Goal: Contribute content: Contribute content

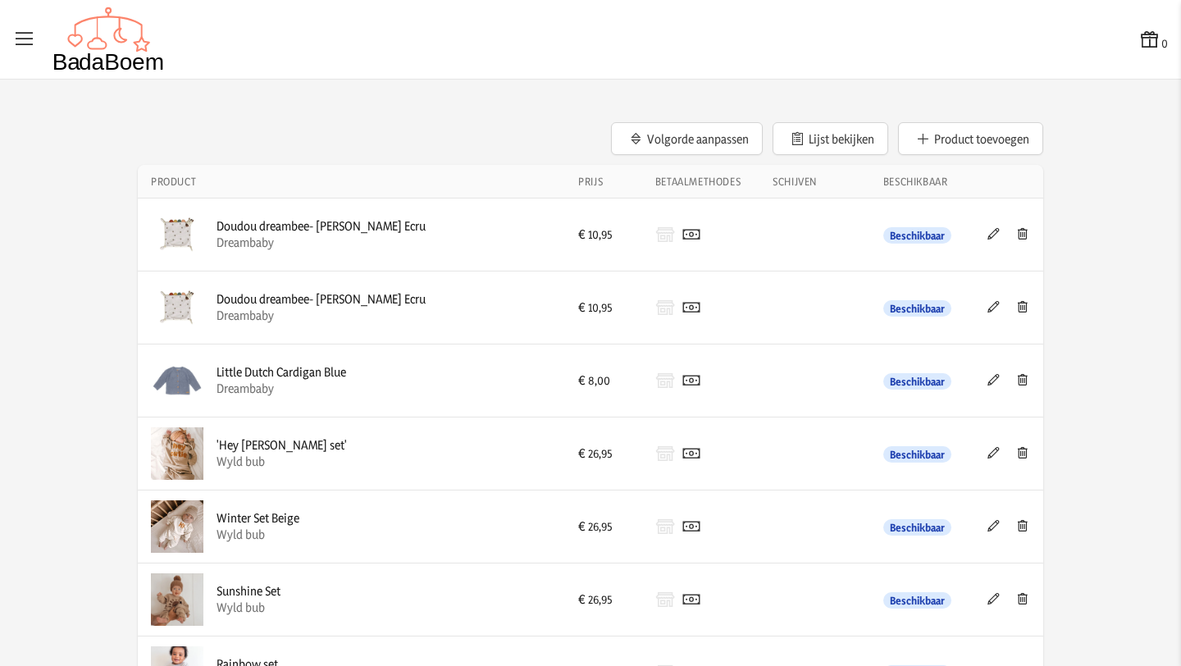
scroll to position [1364, 0]
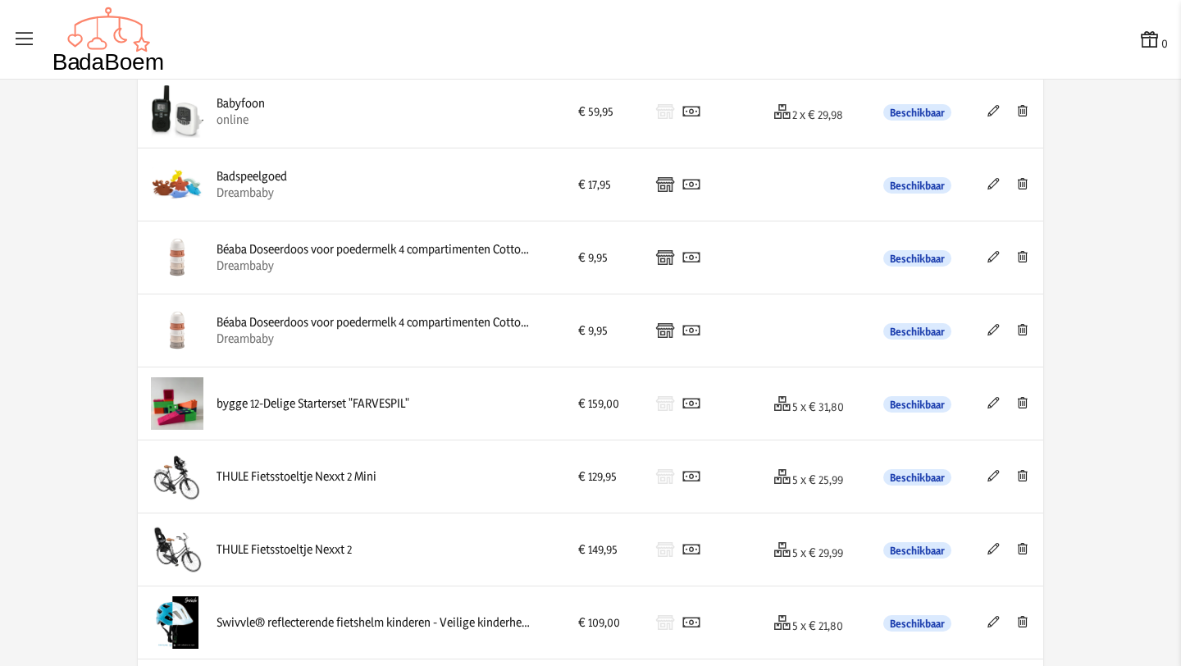
click at [992, 185] on icon at bounding box center [994, 183] width 16 height 11
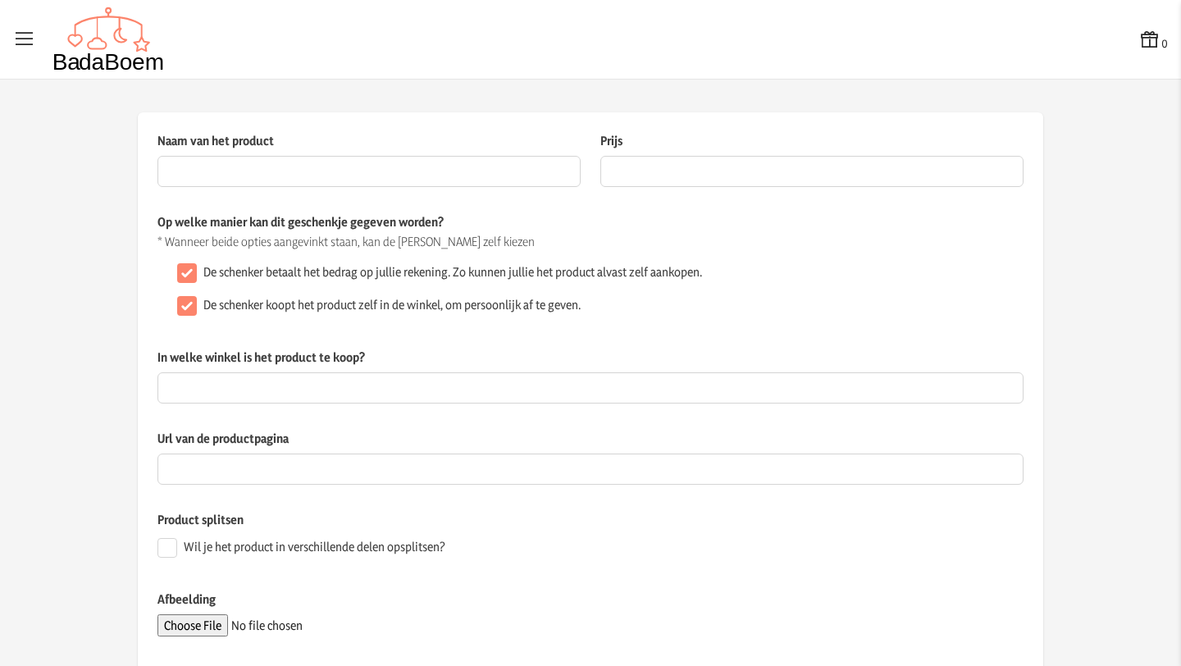
type input "Badspeelgoed"
type input "17.95"
type input "Dreambaby"
type input "[URL][DOMAIN_NAME]"
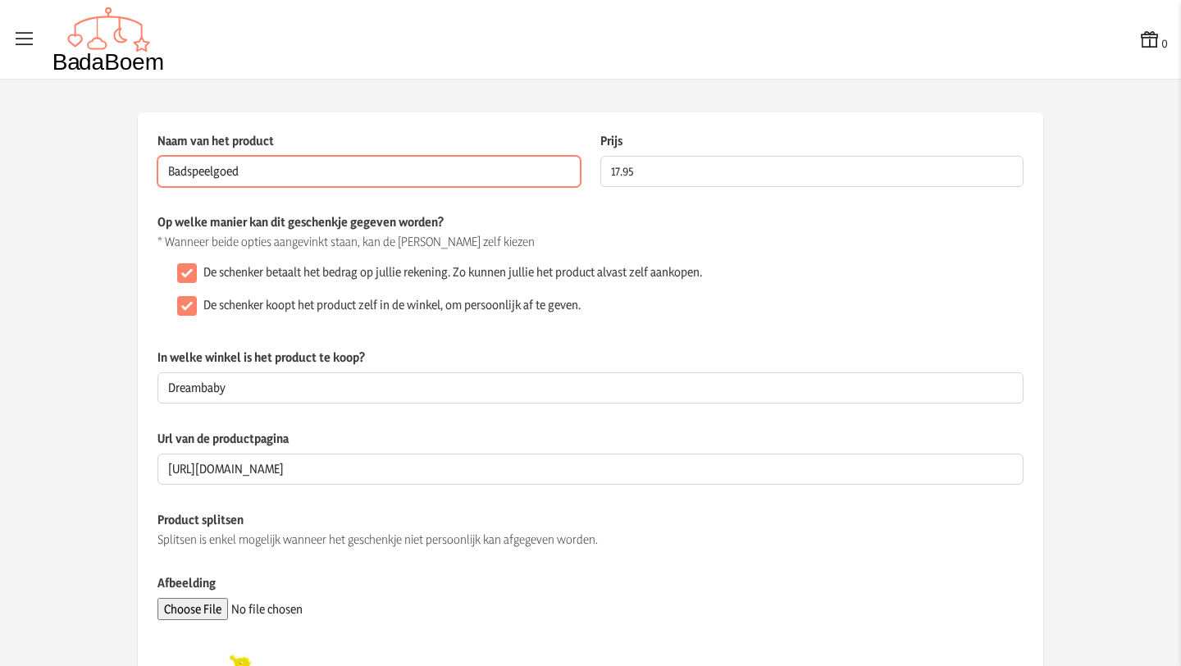
click at [317, 171] on input "Badspeelgoed" at bounding box center [368, 171] width 423 height 31
paste input "Waterwheel Fun™ – Draai & Spat Waterpret – Babybad Speelgoed"
type input "Badspeelgoed Waterwheel Fun™ – Draai & Spat Waterpret"
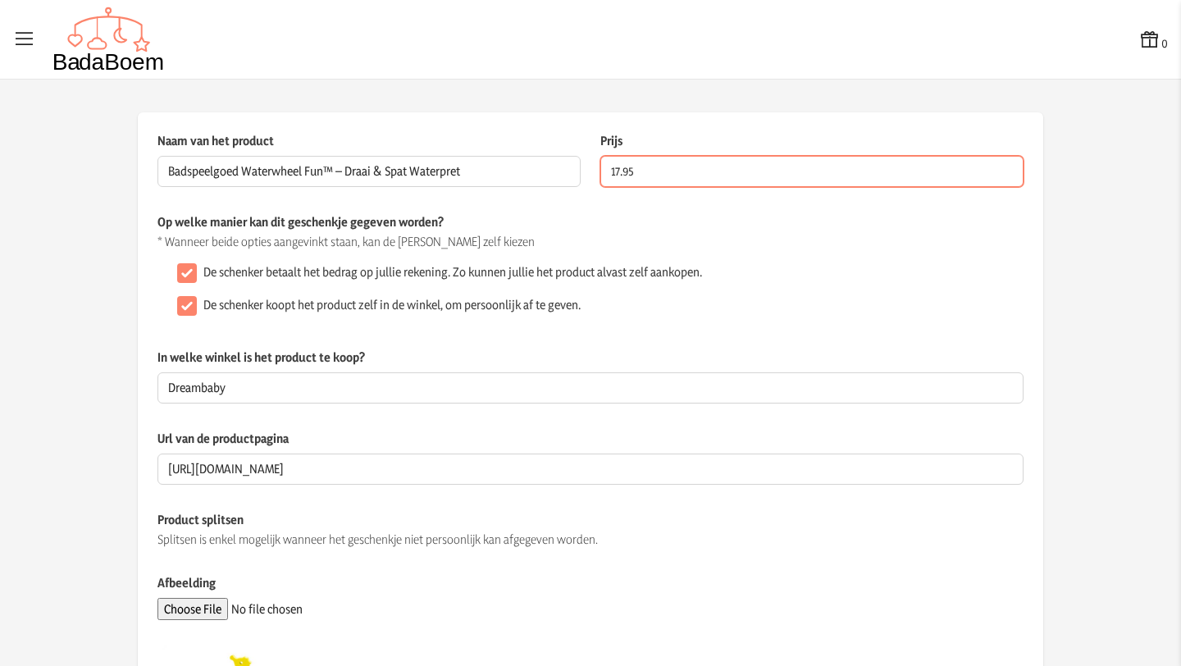
click at [623, 170] on input "17.95" at bounding box center [811, 171] width 423 height 31
type input "29.95"
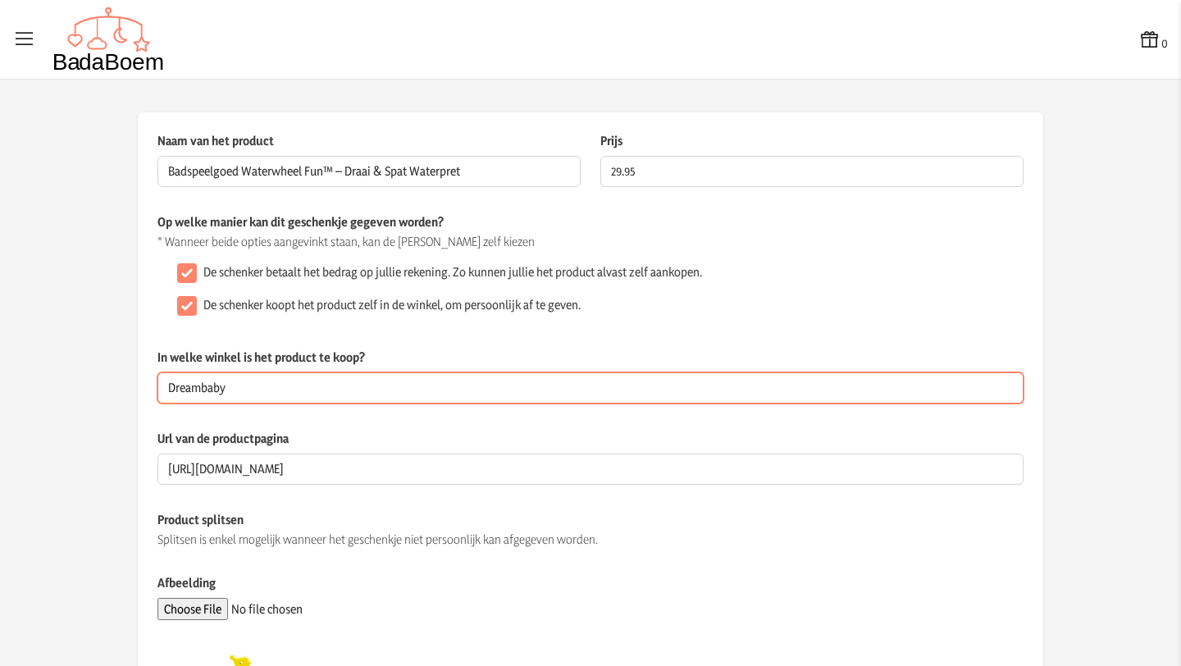
click at [335, 396] on input "Dreambaby" at bounding box center [590, 387] width 866 height 31
type input "D"
type input "online"
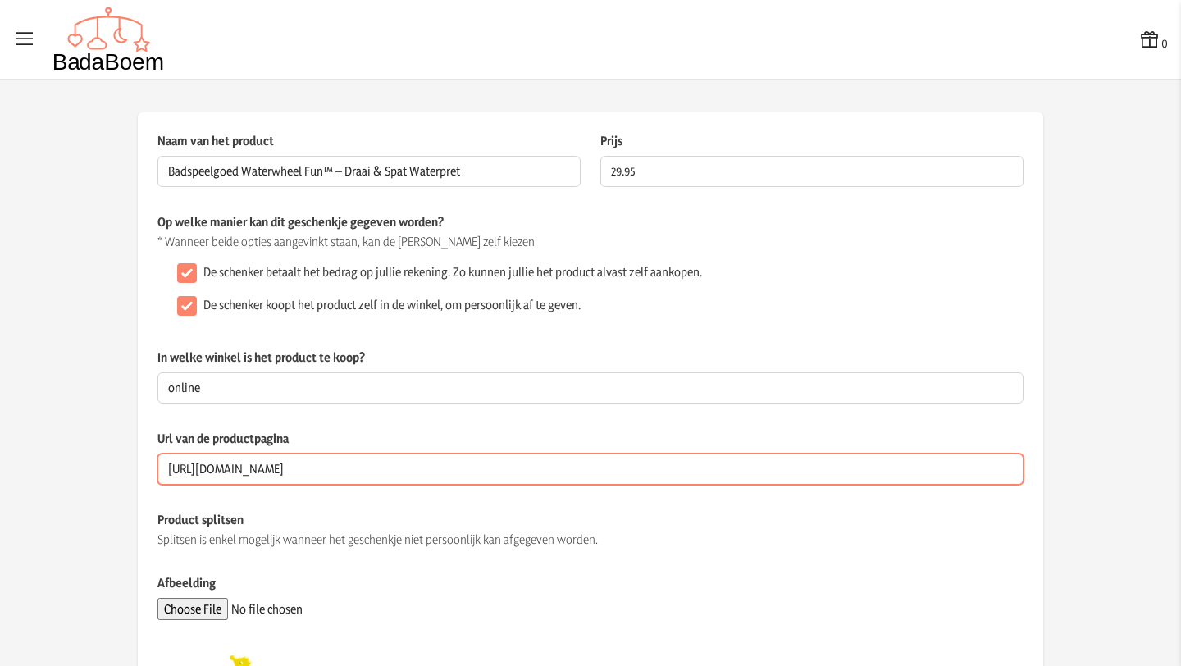
click at [194, 463] on input "[URL][DOMAIN_NAME]" at bounding box center [590, 469] width 866 height 31
drag, startPoint x: 171, startPoint y: 470, endPoint x: 1107, endPoint y: 482, distance: 936.0
click at [1107, 482] on app-product-detail "Naam van het product Badspeelgoed Waterwheel Fun™ – Draai & Spat Waterpret Dit …" at bounding box center [590, 556] width 1181 height 889
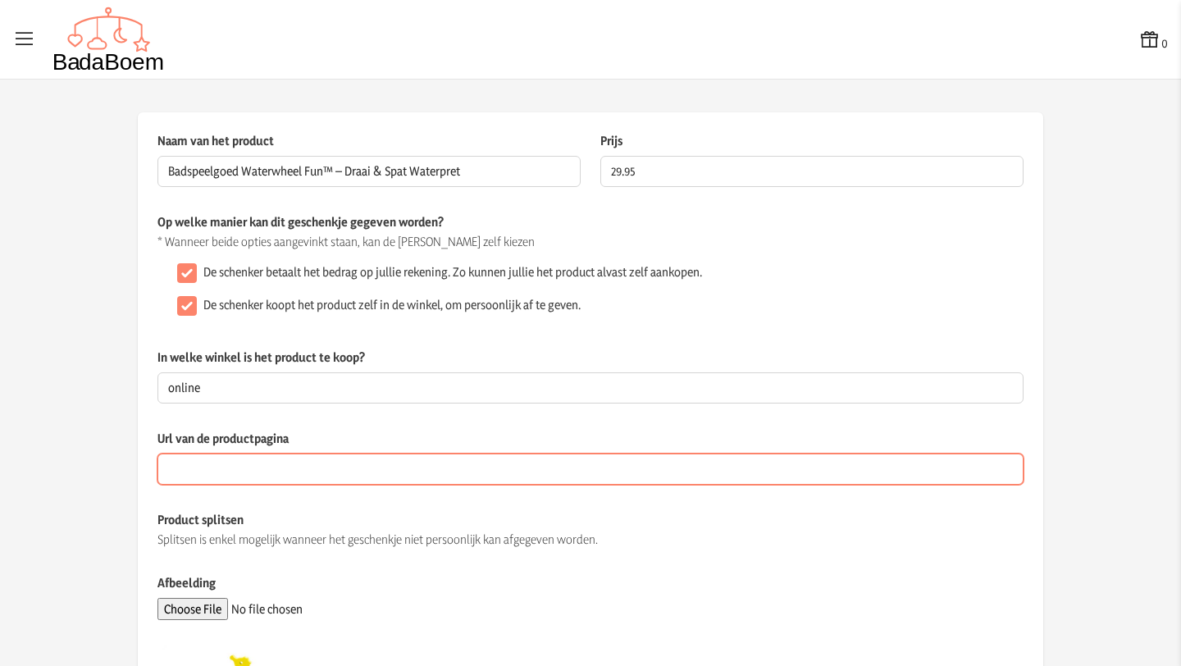
click at [933, 478] on input "Url van de productpagina" at bounding box center [590, 469] width 866 height 31
paste input "[URL][DOMAIN_NAME]"
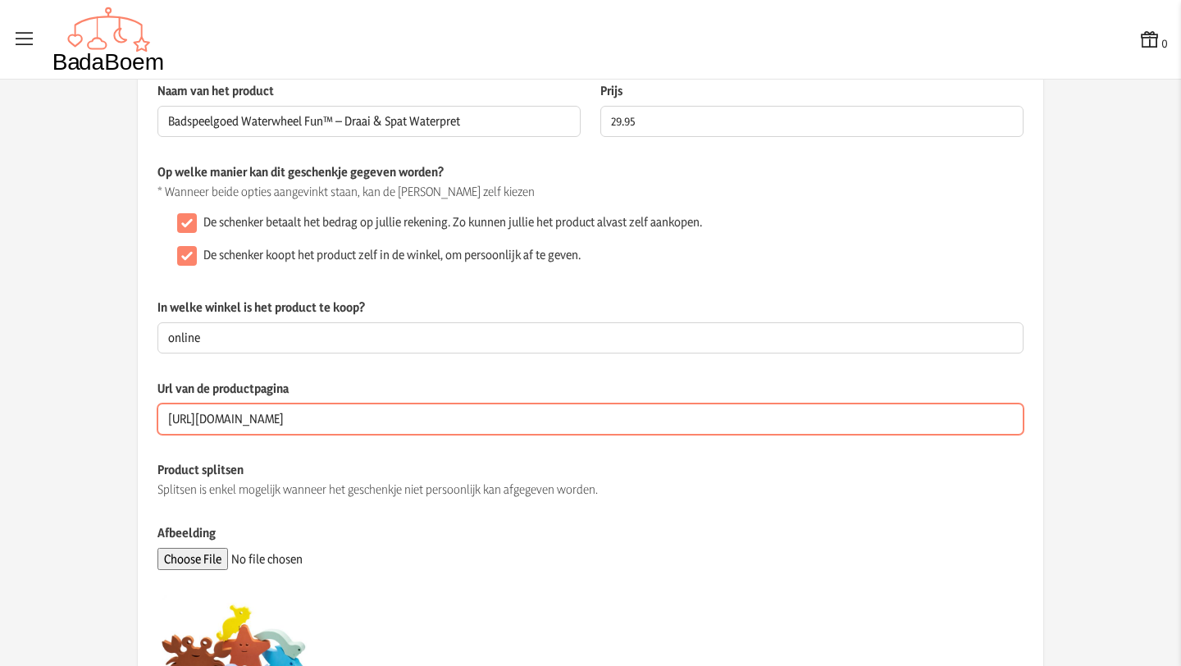
type input "[URL][DOMAIN_NAME]"
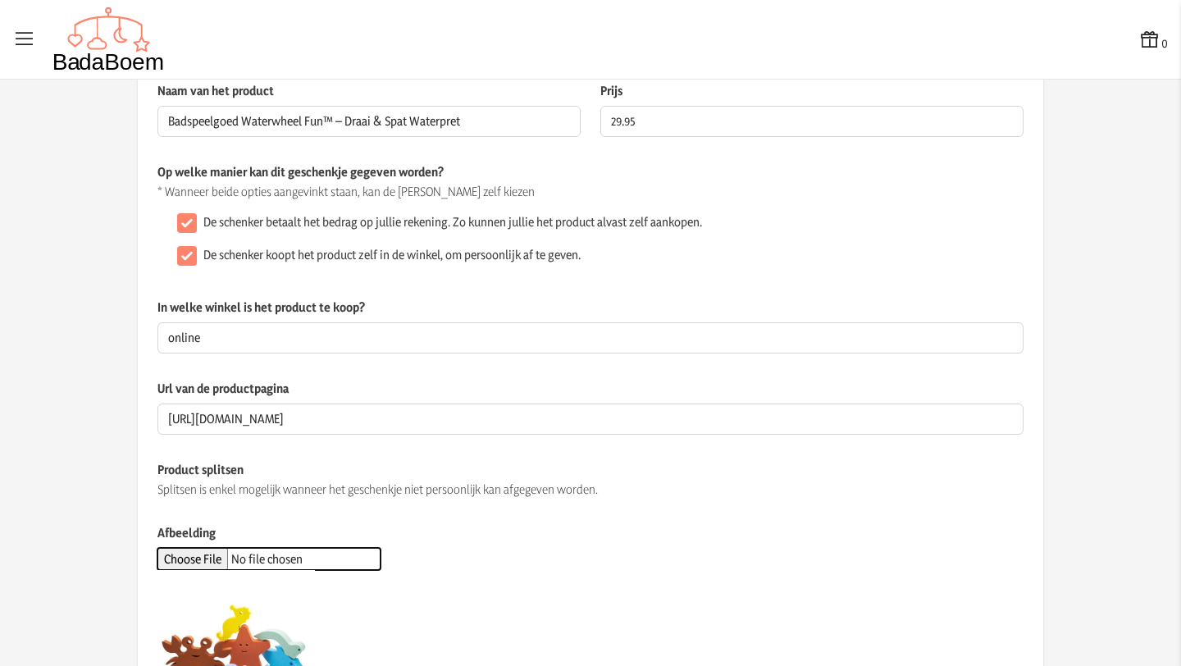
click at [226, 557] on input "Afbeelding" at bounding box center [268, 559] width 223 height 22
type input "C:\fakepath\waterspeelgoed.webp"
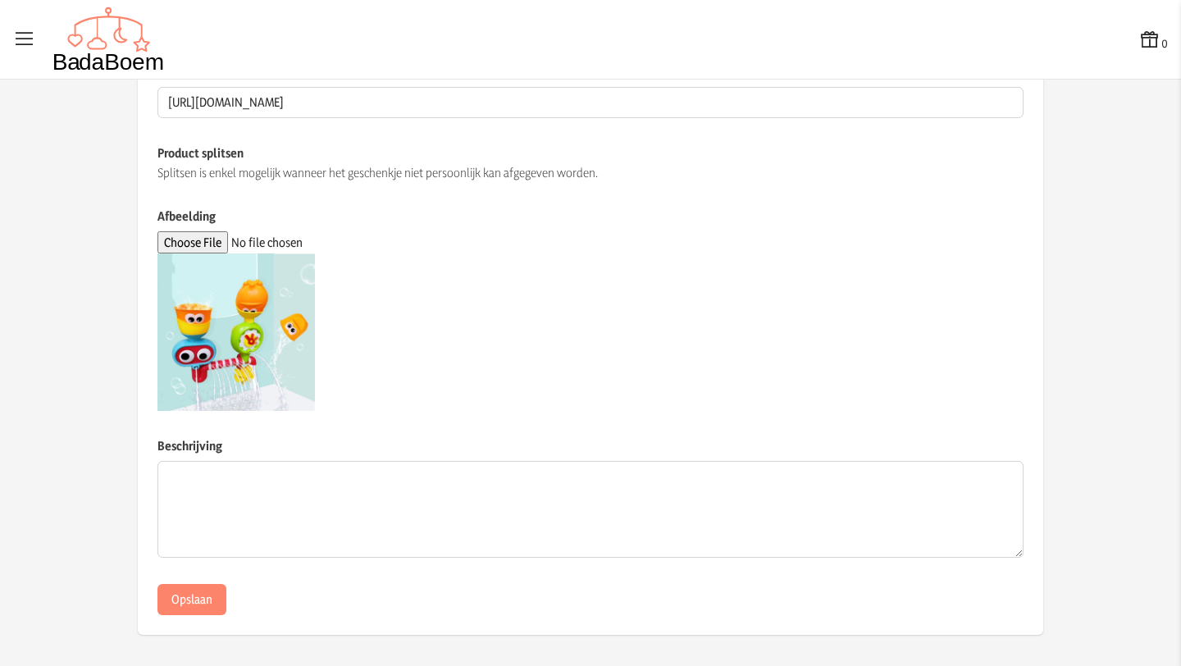
scroll to position [368, 0]
click at [194, 596] on button "Opslaan" at bounding box center [191, 597] width 69 height 31
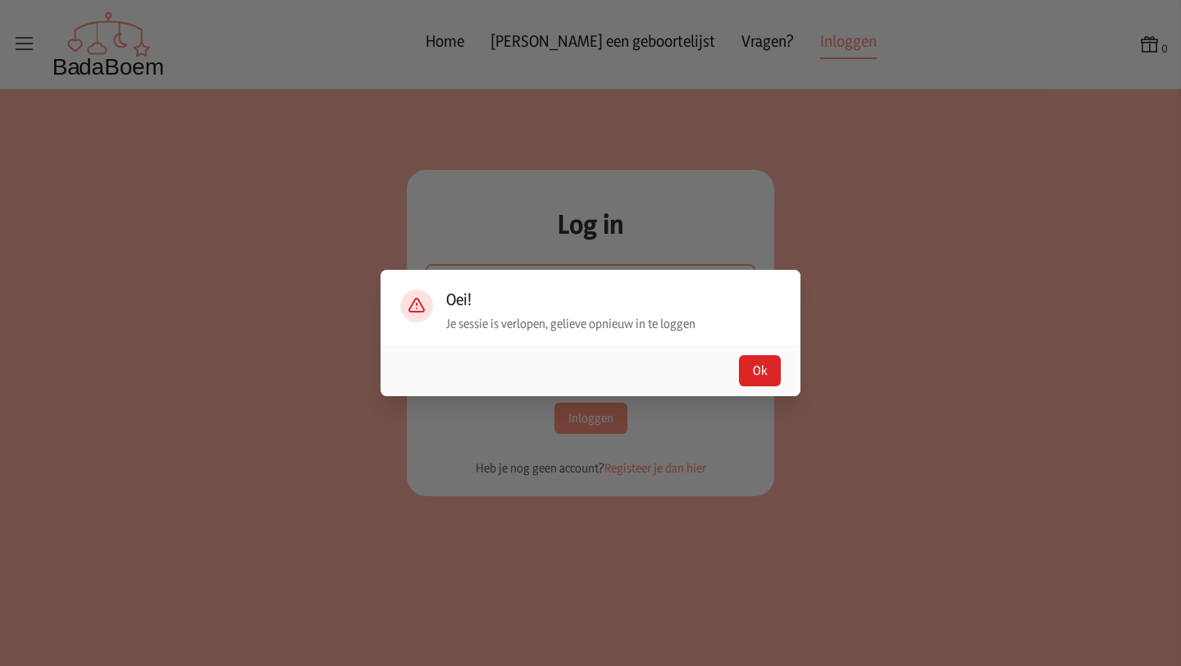
type input "[EMAIL_ADDRESS][DOMAIN_NAME]"
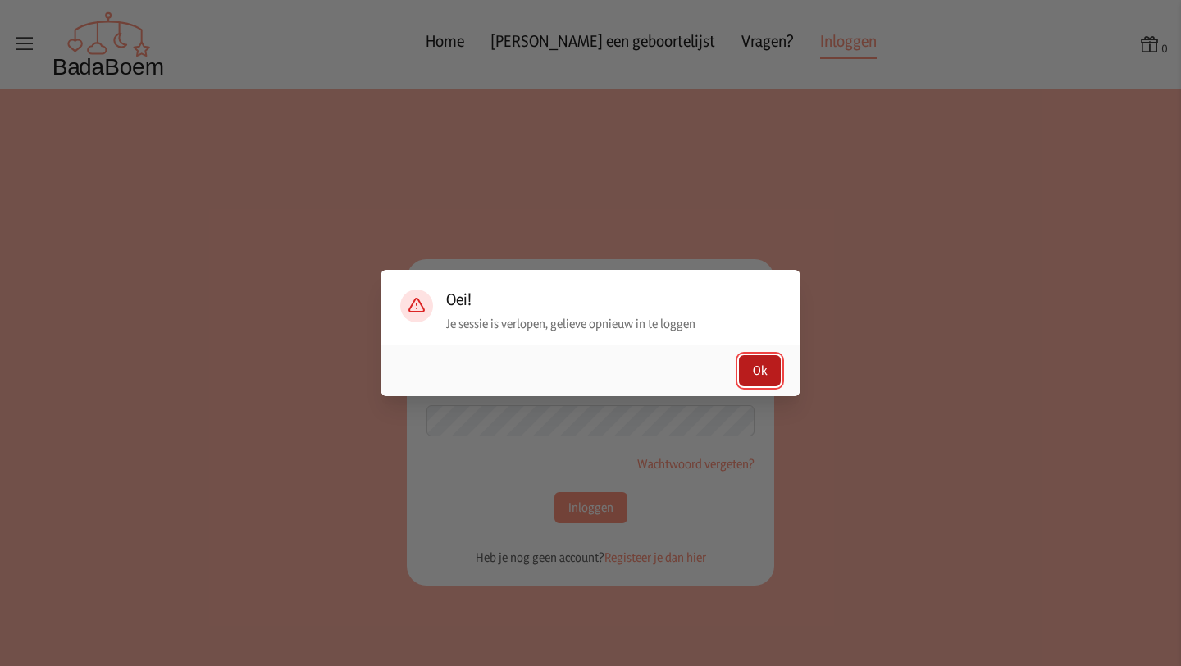
click at [761, 372] on button "Ok" at bounding box center [760, 370] width 42 height 31
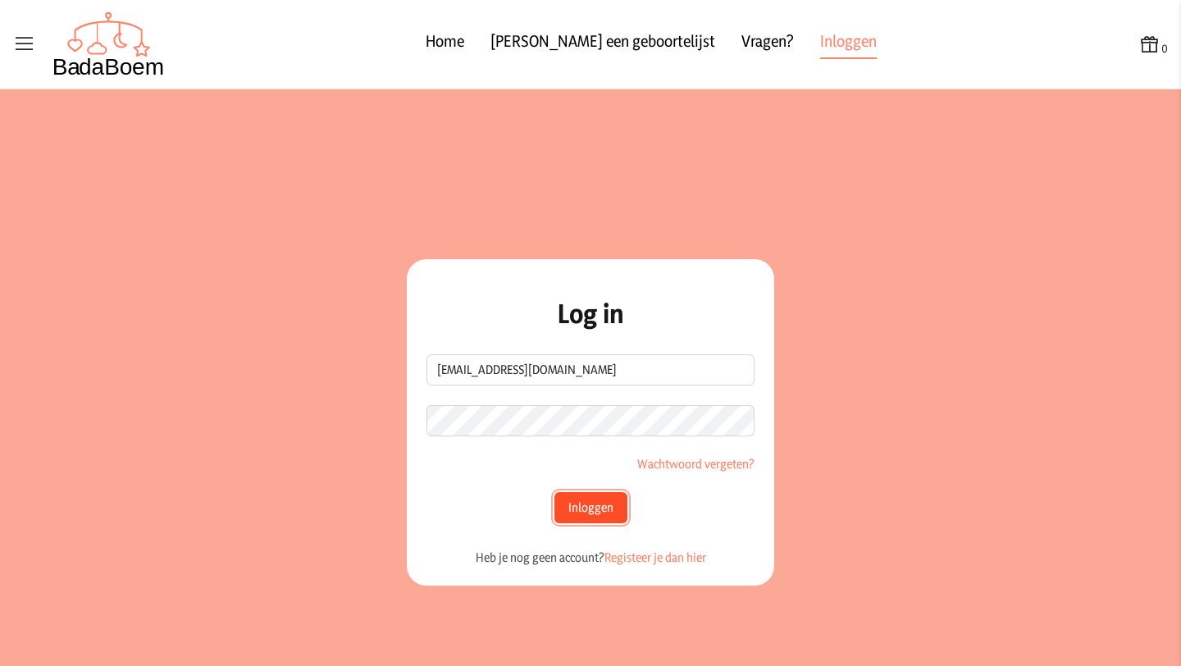
click at [590, 504] on button "Inloggen" at bounding box center [591, 507] width 73 height 31
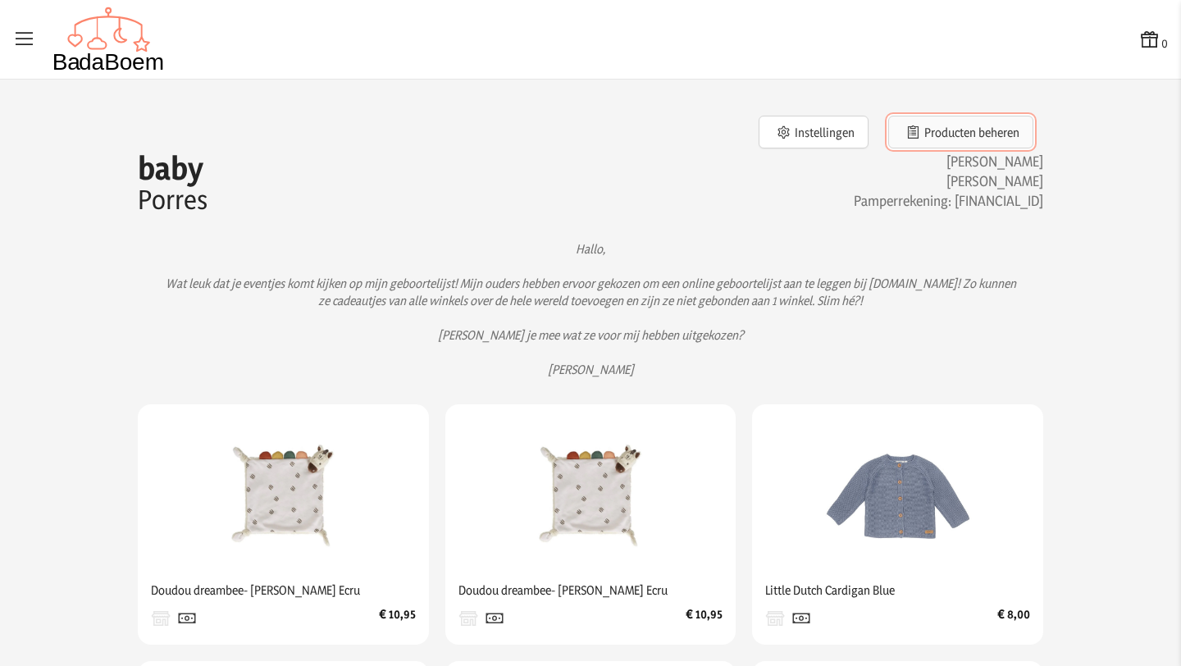
click at [947, 137] on button "Producten beheren" at bounding box center [960, 132] width 145 height 33
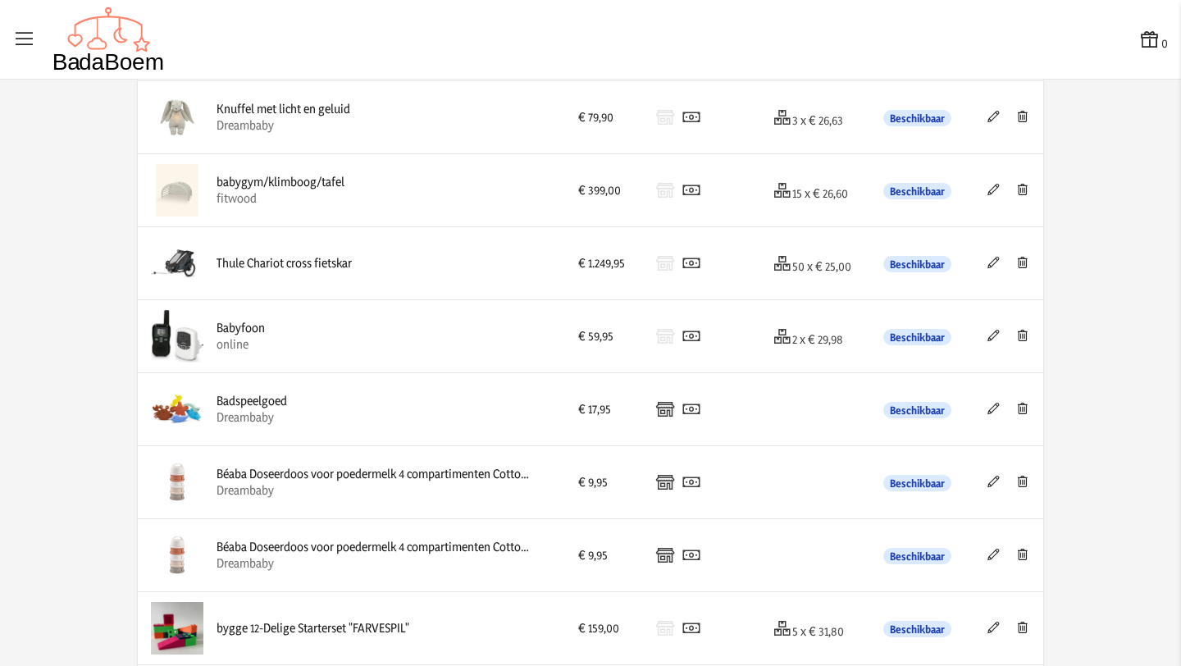
scroll to position [1143, 0]
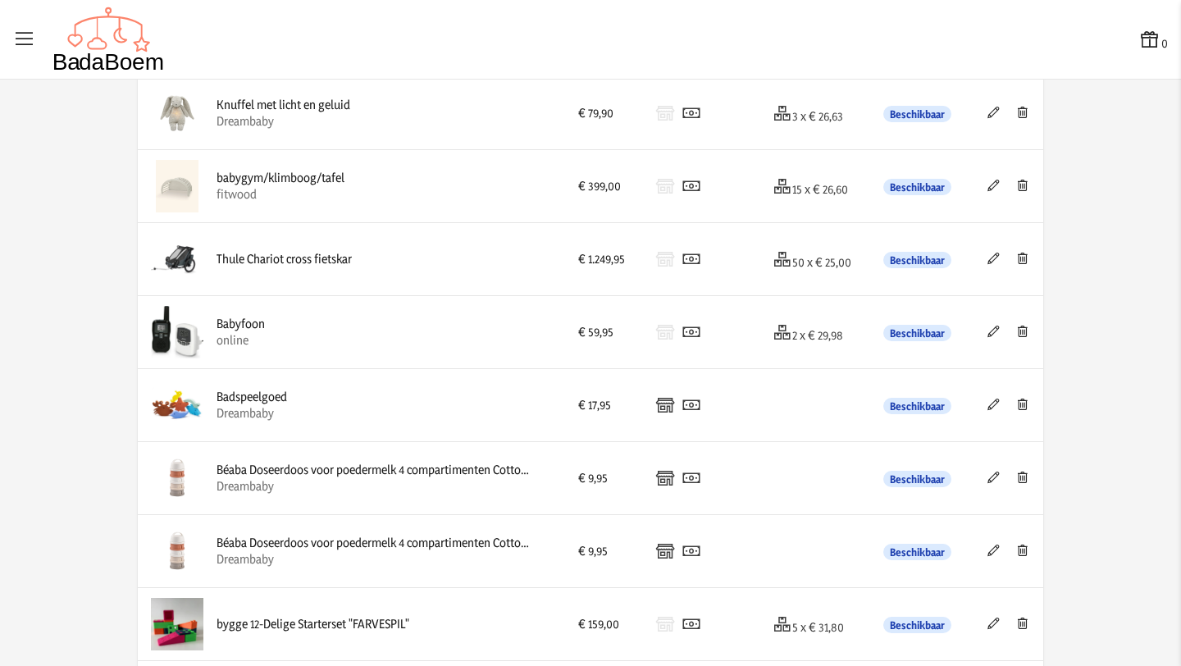
click at [992, 405] on icon at bounding box center [994, 404] width 16 height 11
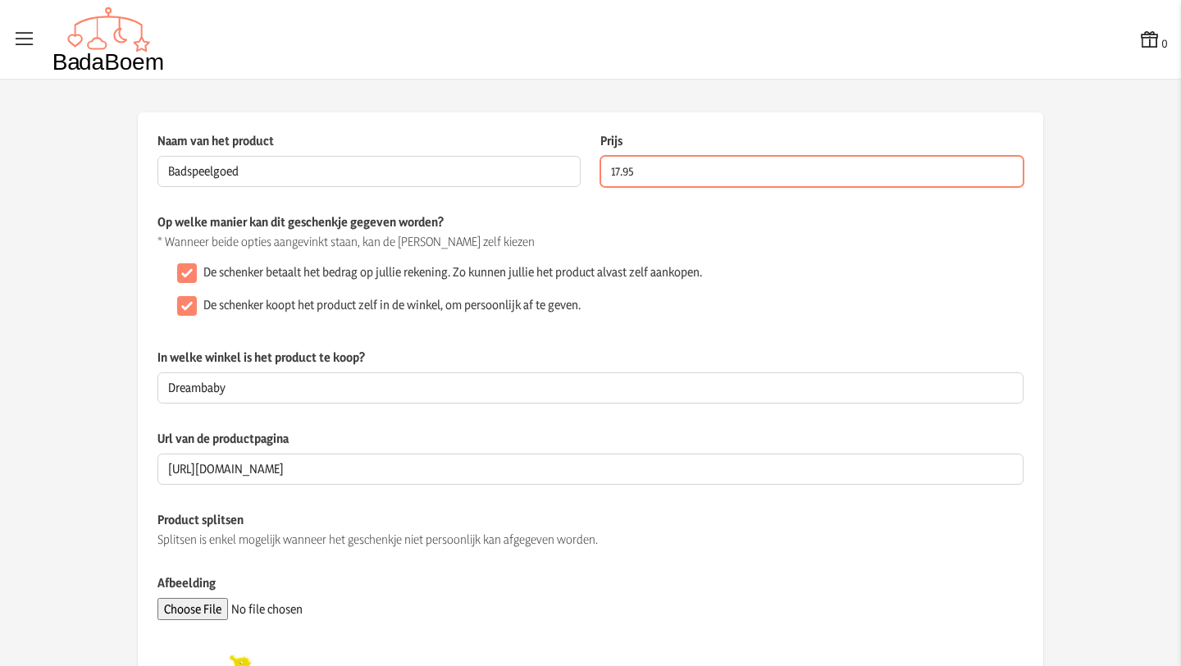
click at [616, 174] on input "17.95" at bounding box center [811, 171] width 423 height 31
type input "29.95"
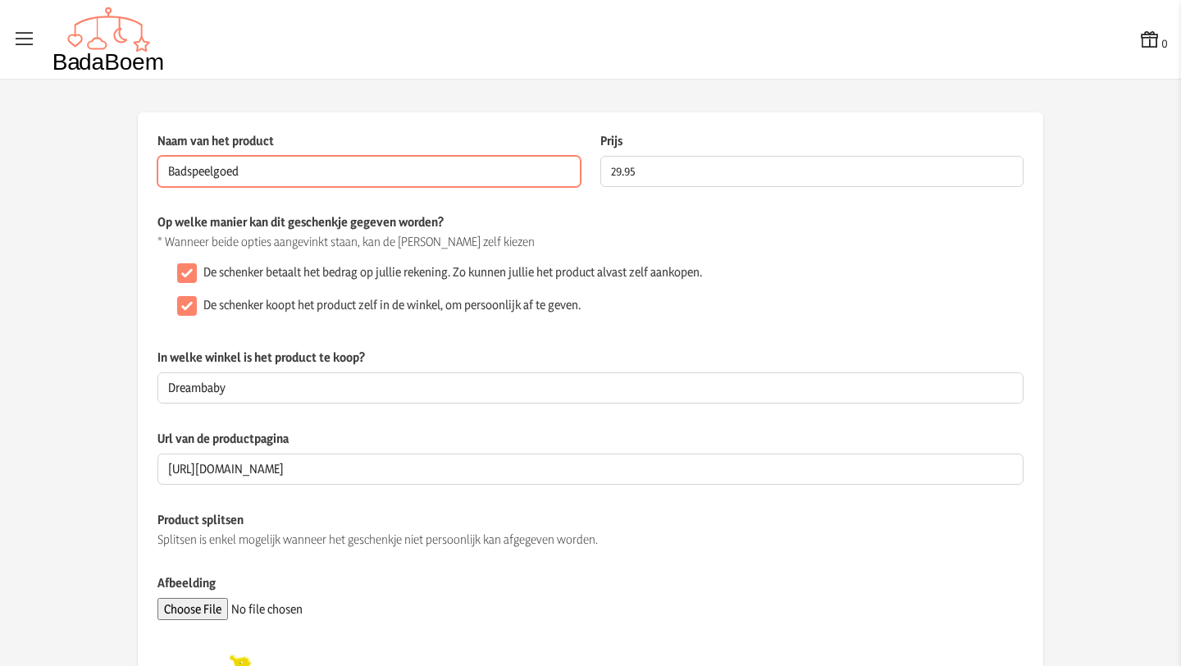
click at [322, 175] on input "Badspeelgoed" at bounding box center [368, 171] width 423 height 31
click at [163, 472] on input "[URL][DOMAIN_NAME]" at bounding box center [590, 469] width 866 height 31
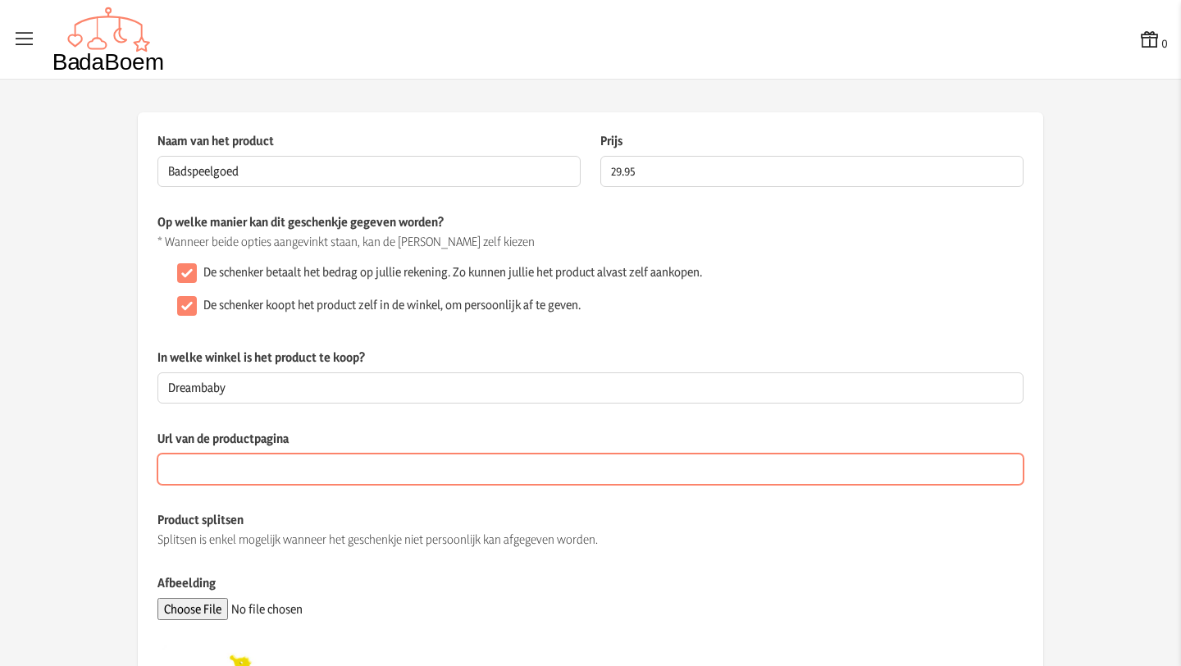
paste input "[URL][DOMAIN_NAME]"
type input "[URL][DOMAIN_NAME]"
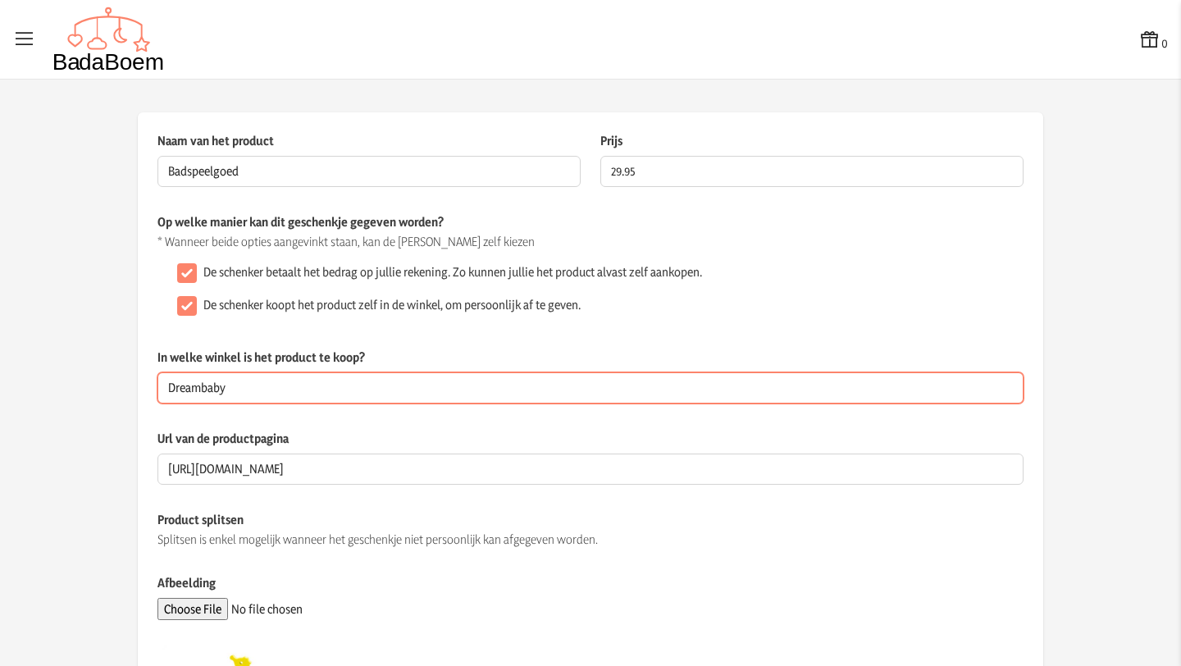
click at [240, 390] on input "Dreambaby" at bounding box center [590, 387] width 866 height 31
type input "D"
type input "online"
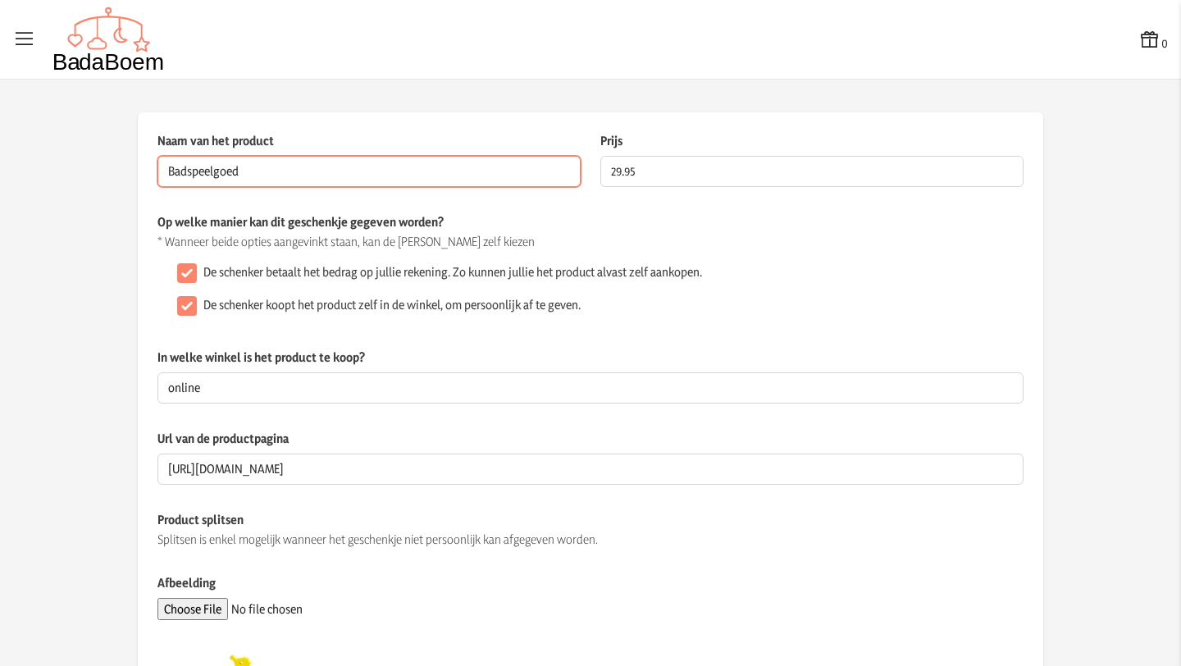
click at [326, 174] on input "Badspeelgoed" at bounding box center [368, 171] width 423 height 31
paste input "Waterwheel Fun™ – Draai & Spat Waterpret"
type input "Badspeelgoed - Waterwheel Fun™ – Draai & Spat Waterpret"
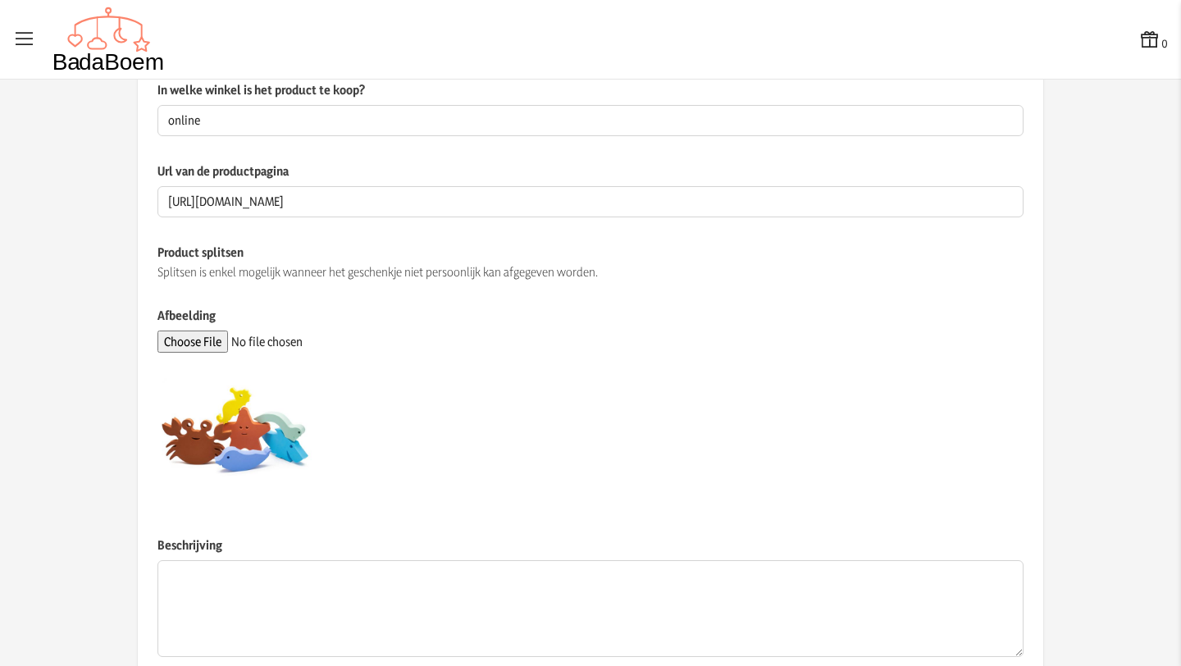
scroll to position [278, 0]
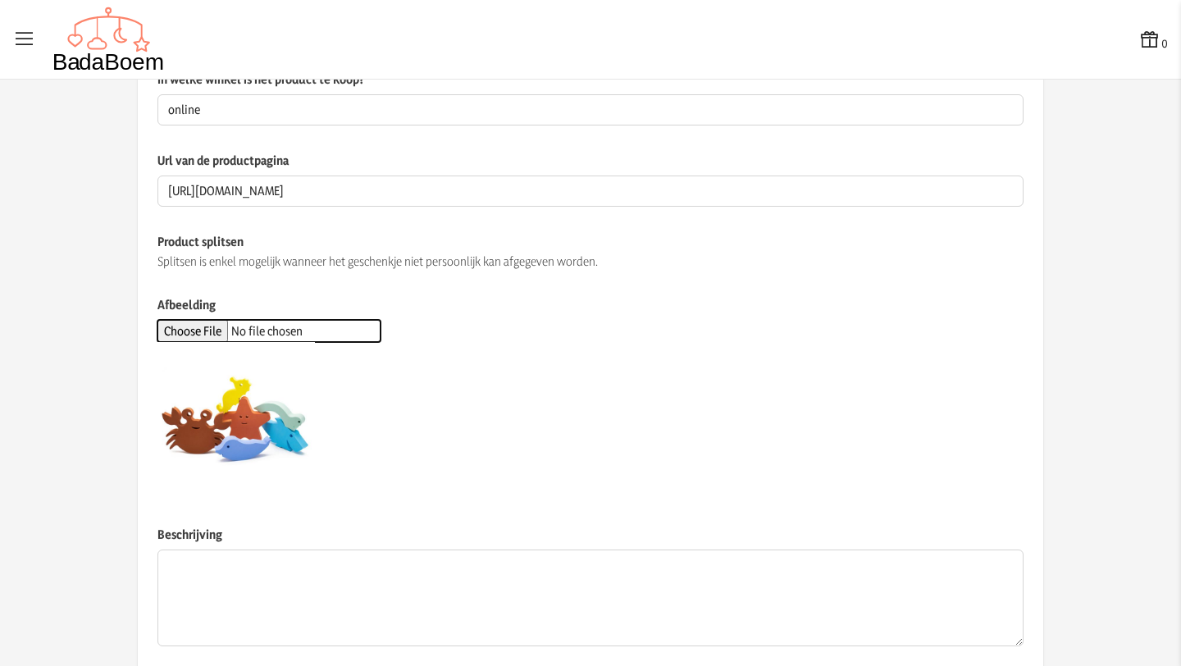
click at [225, 334] on input "Afbeelding" at bounding box center [268, 331] width 223 height 22
type input "C:\fakepath\waterspeelgoed.webp"
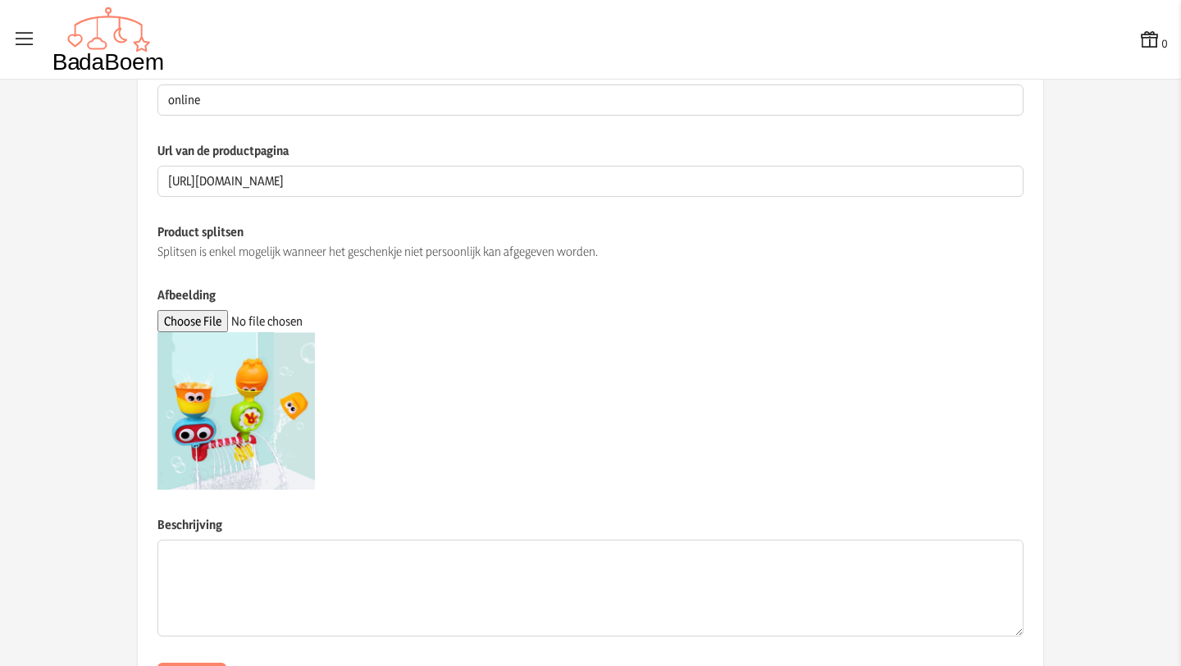
scroll to position [368, 0]
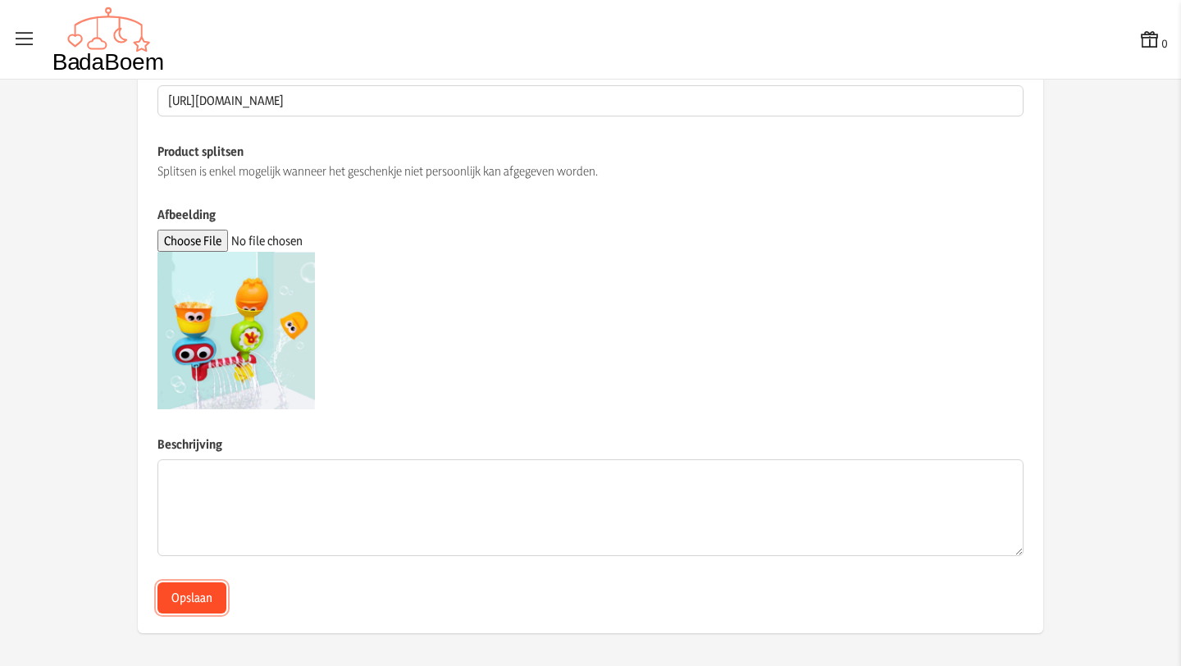
click at [195, 601] on button "Opslaan" at bounding box center [191, 597] width 69 height 31
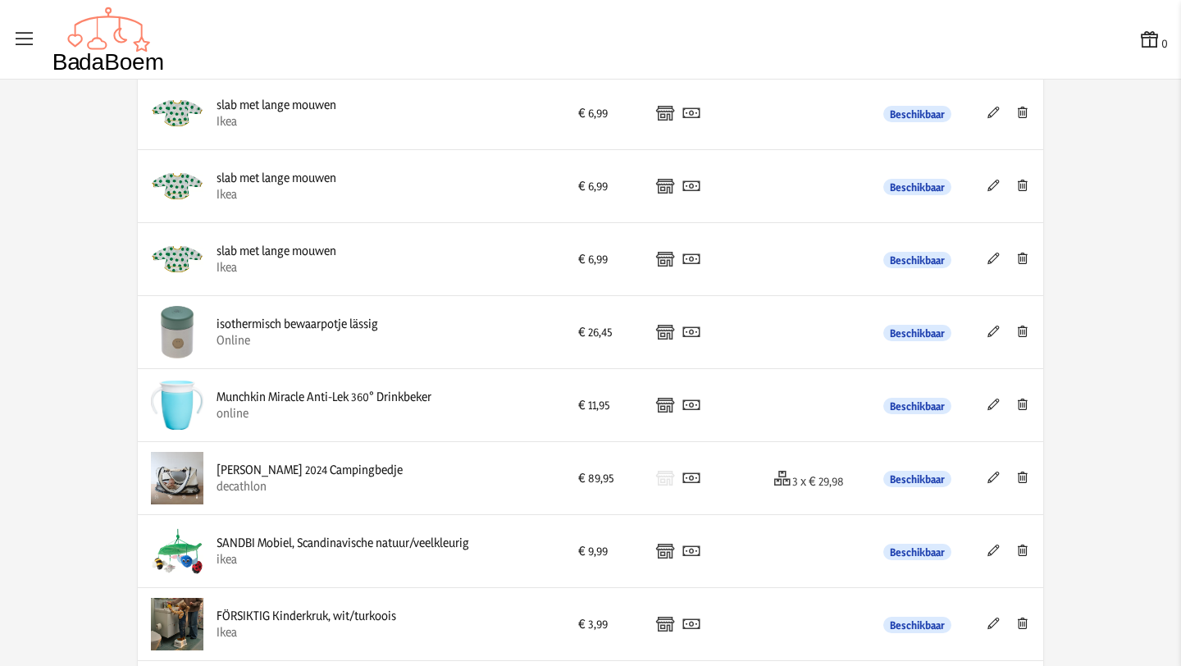
scroll to position [2234, 0]
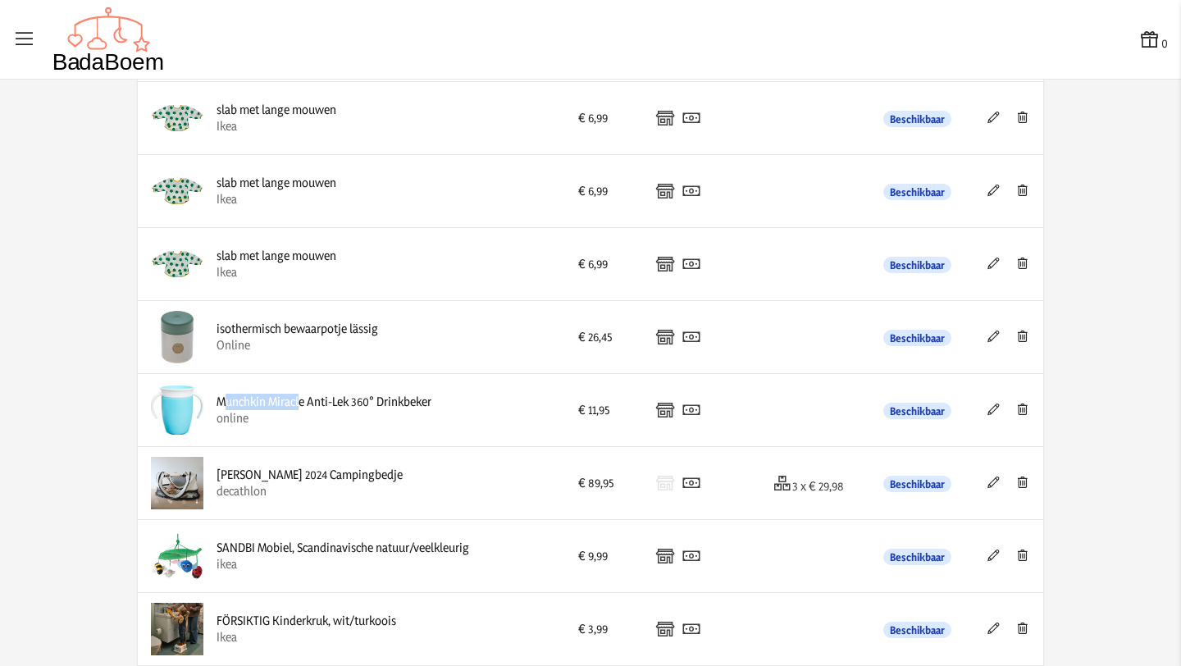
drag, startPoint x: 220, startPoint y: 402, endPoint x: 300, endPoint y: 401, distance: 80.4
click at [300, 401] on div "Munchkin Miracle Anti-Lek 360° Drinkbeker" at bounding box center [324, 402] width 215 height 16
click at [371, 404] on div "Munchkin Miracle Anti-Lek 360° Drinkbeker" at bounding box center [324, 402] width 215 height 16
drag, startPoint x: 438, startPoint y: 407, endPoint x: 218, endPoint y: 405, distance: 219.8
click at [218, 405] on div "Munchkin Miracle Anti-Lek 360° Drinkbeker online" at bounding box center [351, 410] width 401 height 52
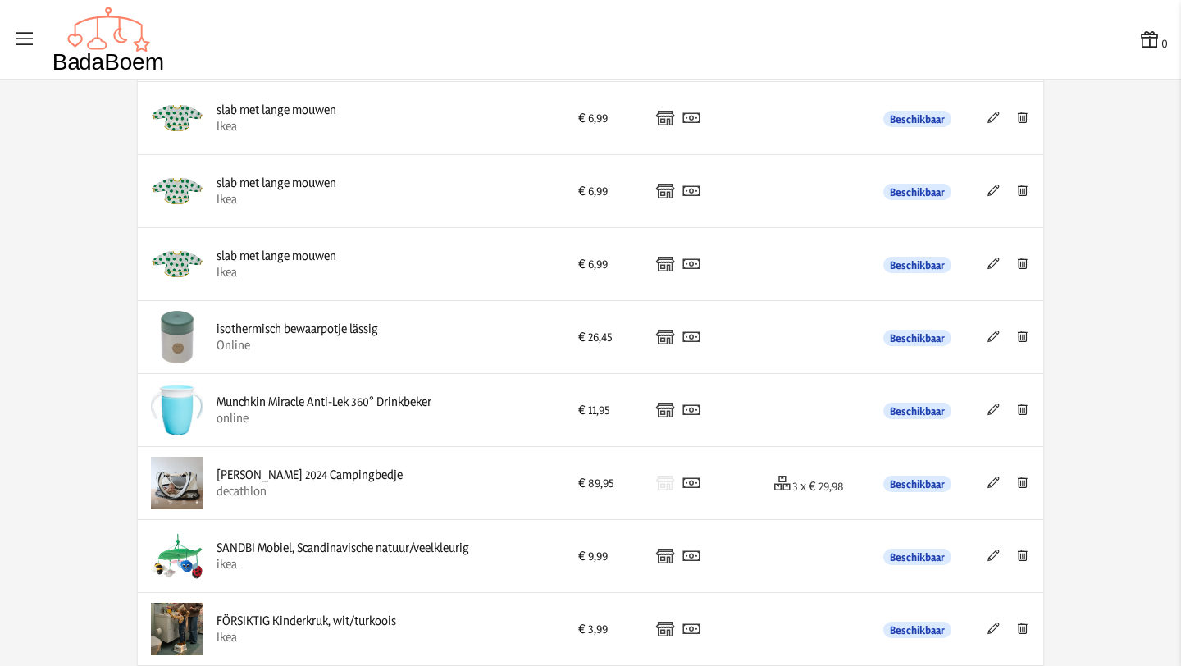
copy div "Munchkin Miracle Anti-Lek 360° Drinkbeker"
click at [765, 404] on td at bounding box center [815, 410] width 111 height 73
click at [995, 405] on icon at bounding box center [994, 409] width 16 height 11
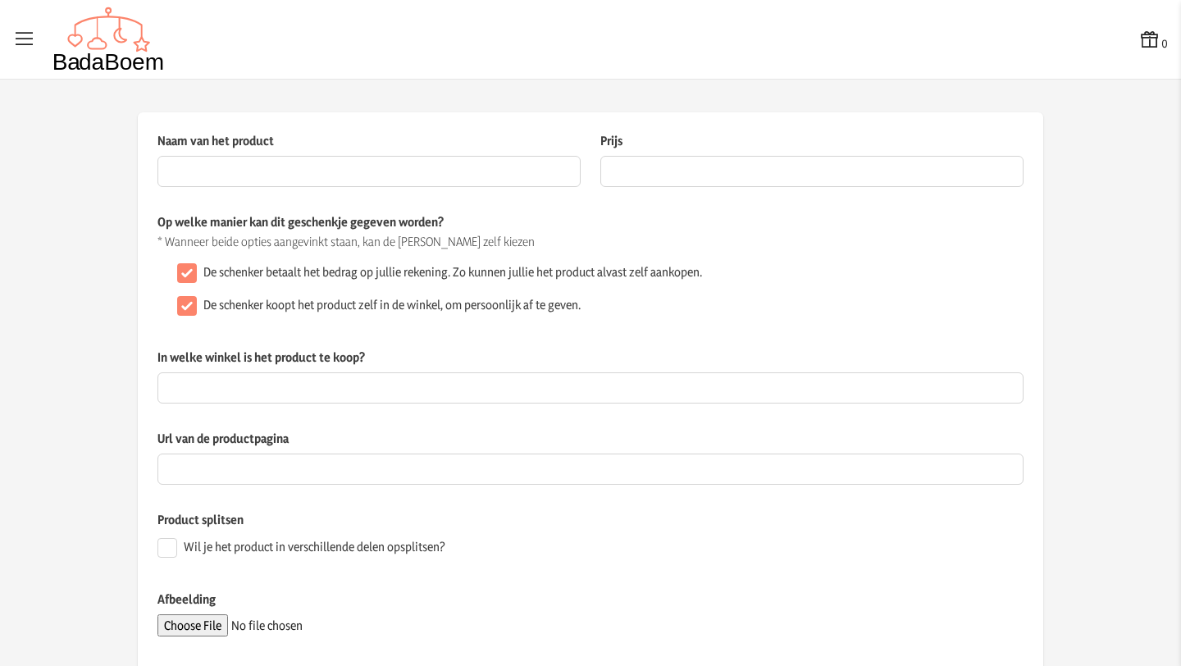
type input "Munchkin Miracle Anti-Lek 360° Drinkbeker"
type input "11.95"
type input "online"
type input "[URL][DOMAIN_NAME]"
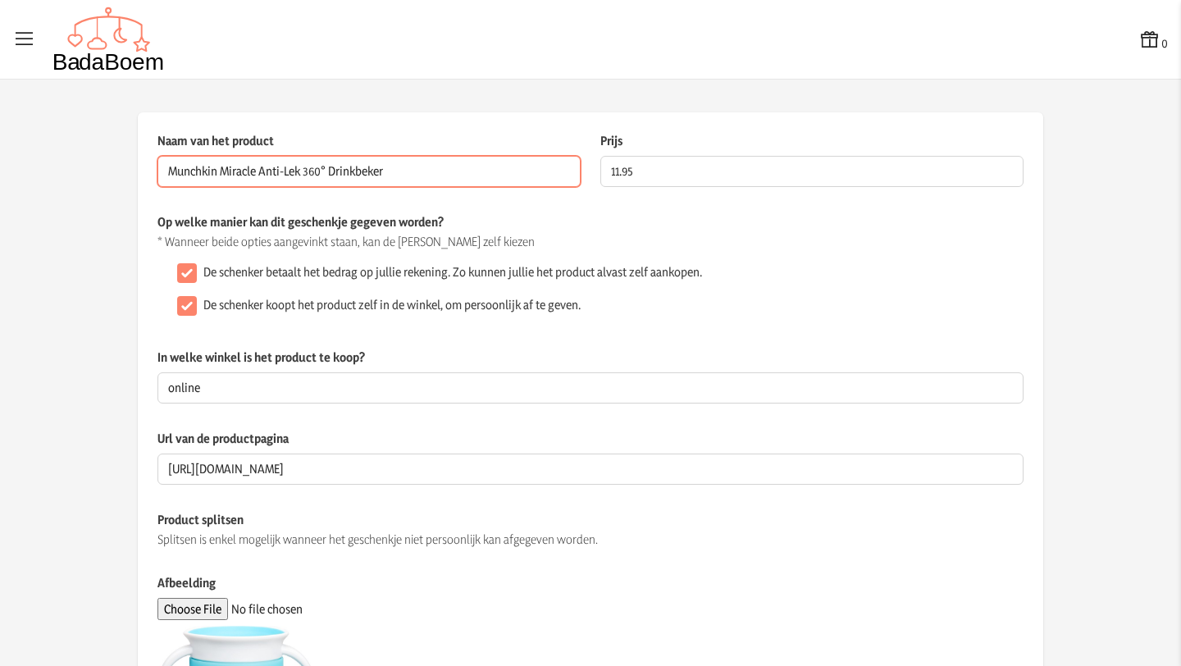
click at [413, 175] on input "Munchkin Miracle Anti-Lek 360° Drinkbeker" at bounding box center [368, 171] width 423 height 31
type input "M"
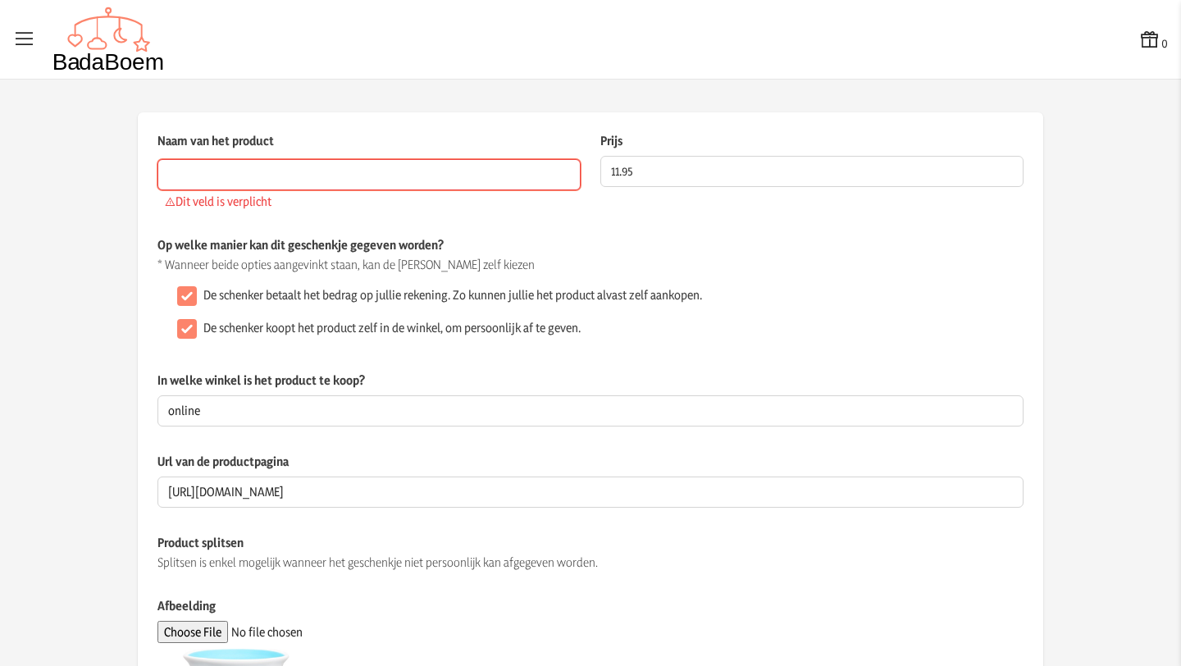
paste input "[URL][DOMAIN_NAME]"
type input "[URL][DOMAIN_NAME]"
click at [342, 170] on input "Naam van het product" at bounding box center [368, 174] width 423 height 31
paste input "[PERSON_NAME] 360° roze 340 ml"
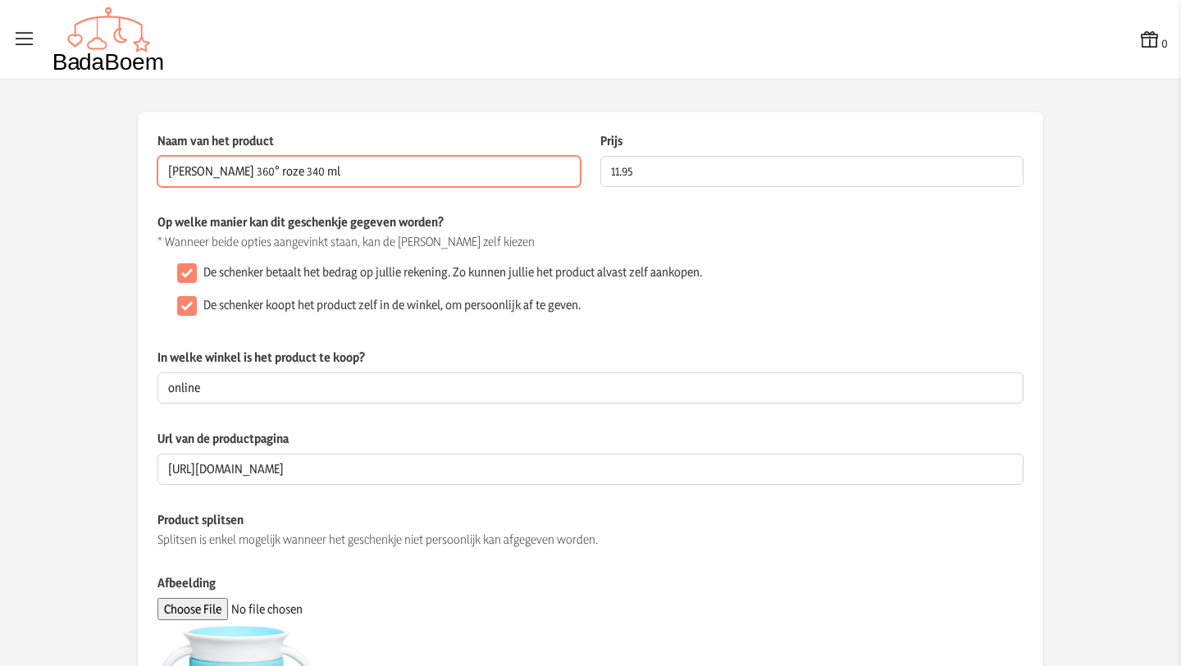
type input "[PERSON_NAME] 360° roze 340 ml"
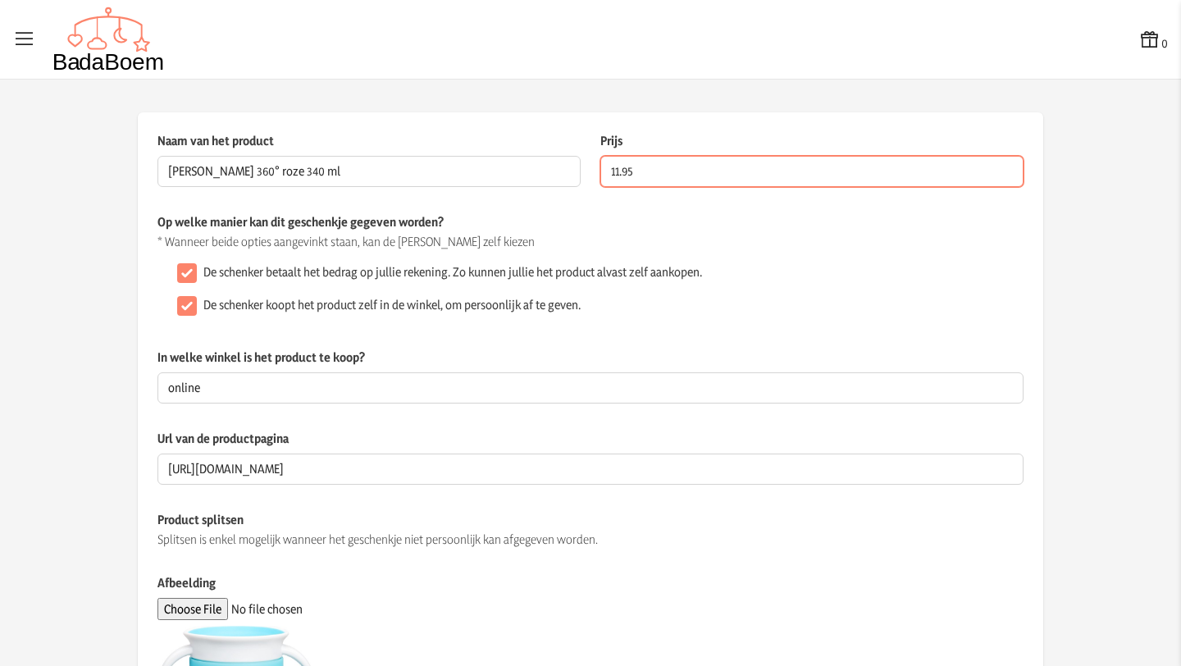
click at [657, 173] on input "11.95" at bounding box center [811, 171] width 423 height 31
type input "11.99"
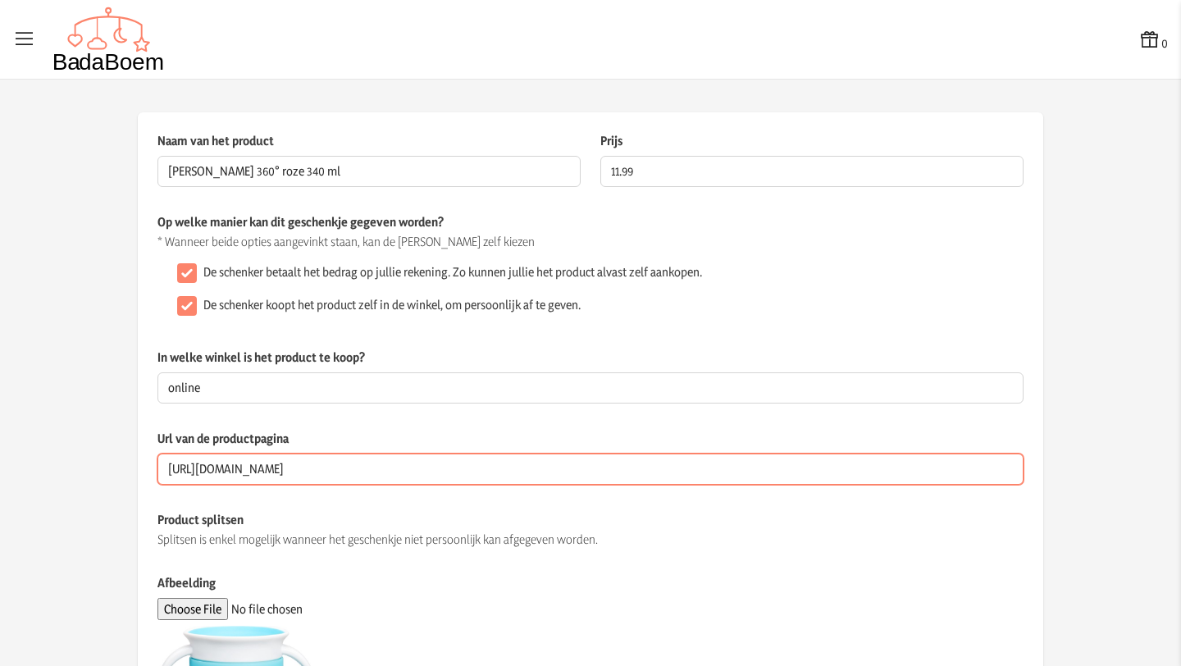
click at [195, 472] on input "[URL][DOMAIN_NAME]" at bounding box center [590, 469] width 866 height 31
paste input "[URL][DOMAIN_NAME]"
type input "[URL][DOMAIN_NAME]"
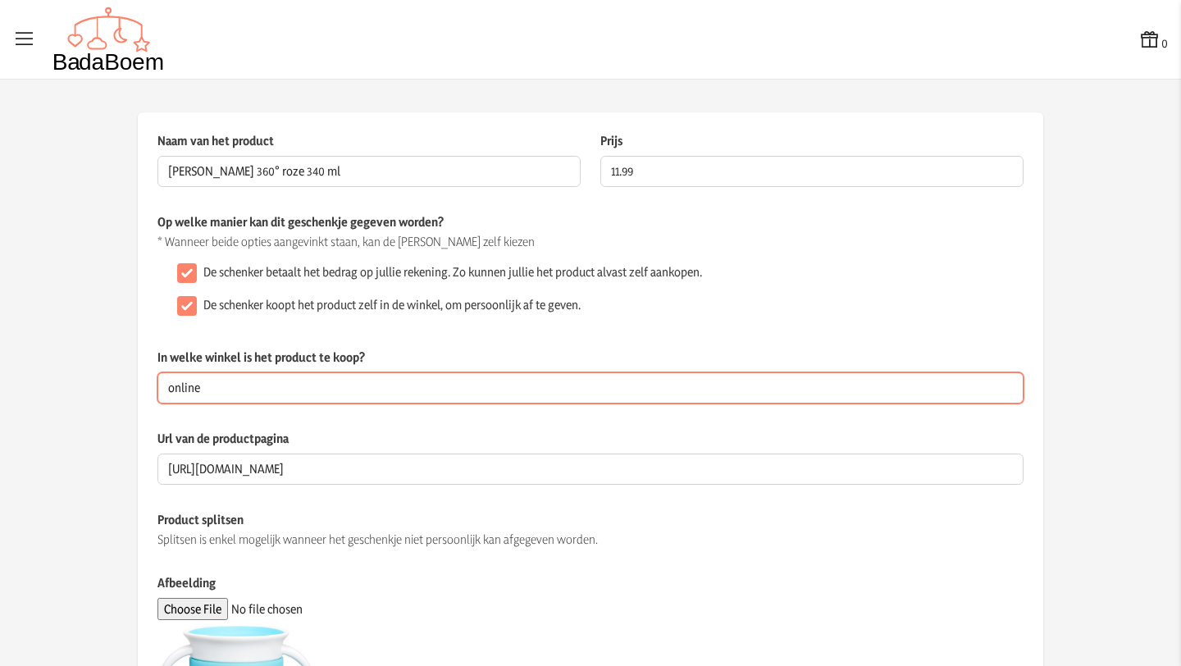
click at [243, 385] on input "online" at bounding box center [590, 387] width 866 height 31
type input "online of dreambaby"
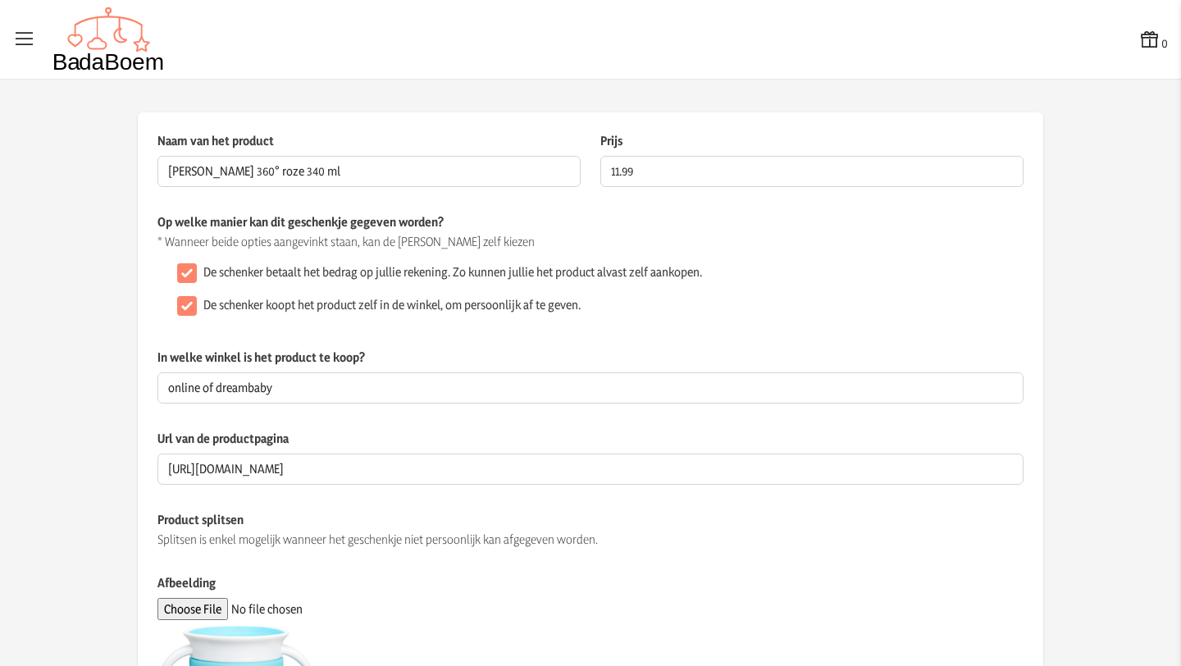
click at [623, 304] on div "De schenker koopt het product zelf in de winkel, om persoonlijk af te geven." at bounding box center [597, 306] width 853 height 33
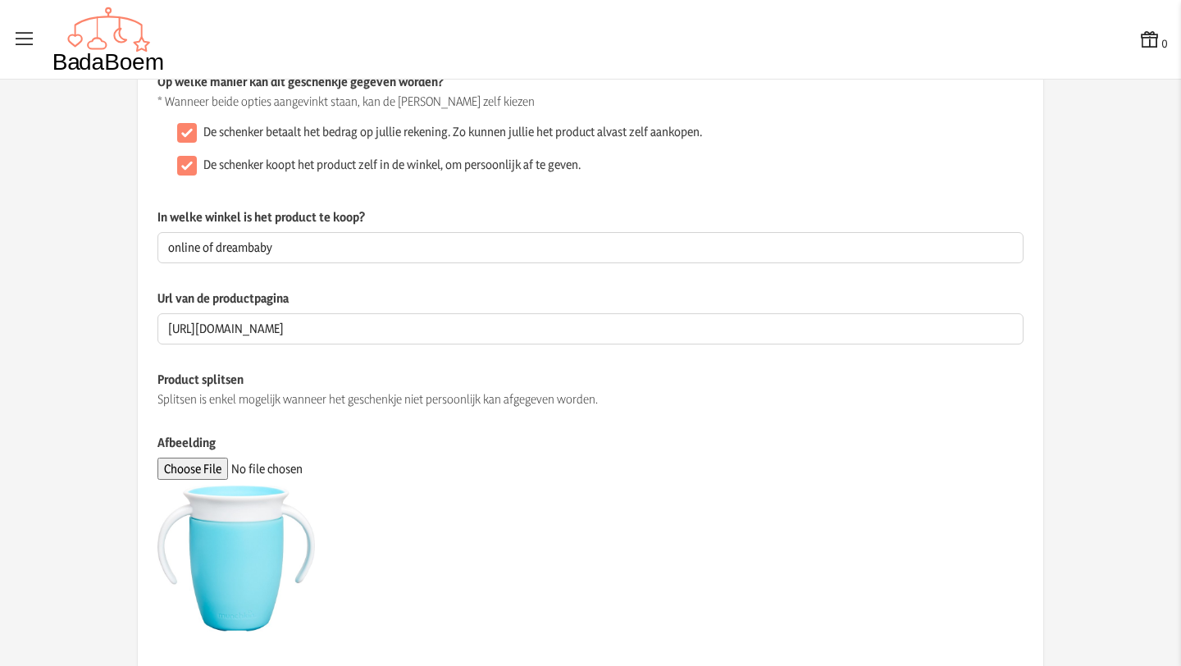
scroll to position [157, 0]
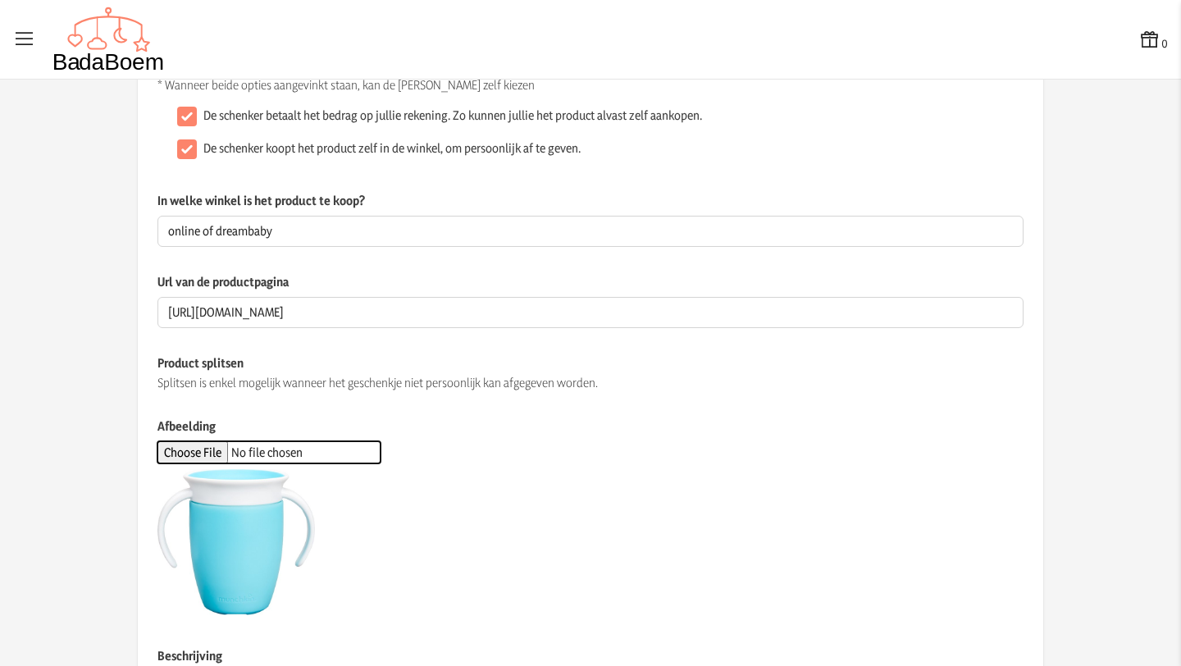
click at [232, 451] on input "Afbeelding" at bounding box center [268, 452] width 223 height 22
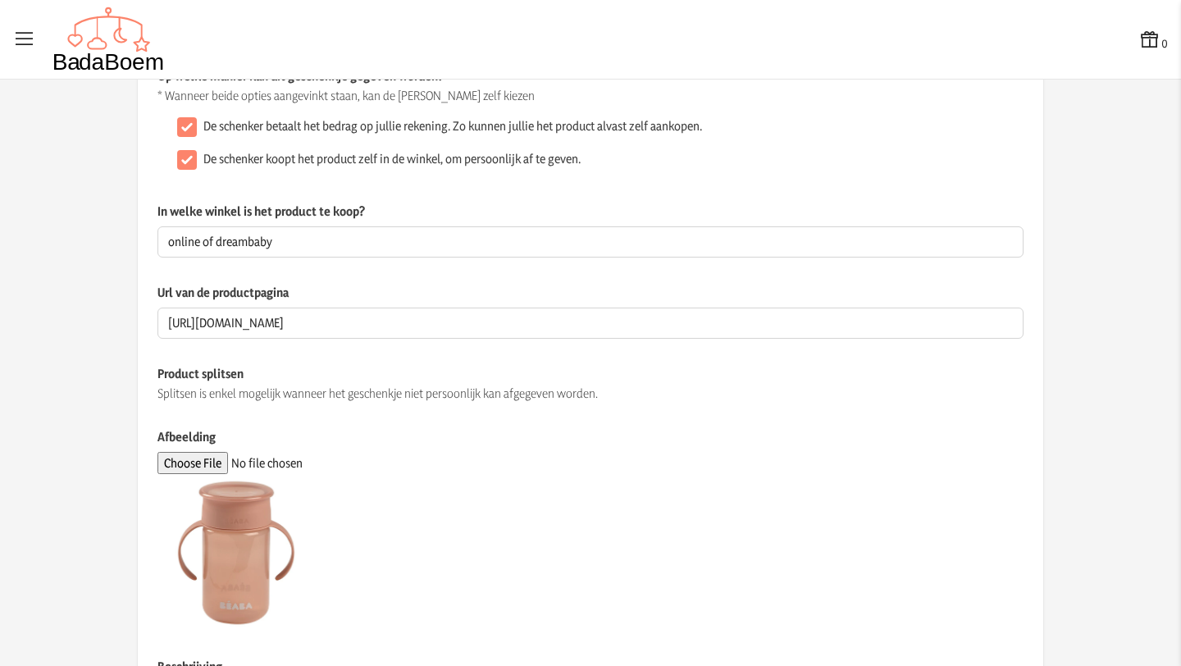
scroll to position [368, 0]
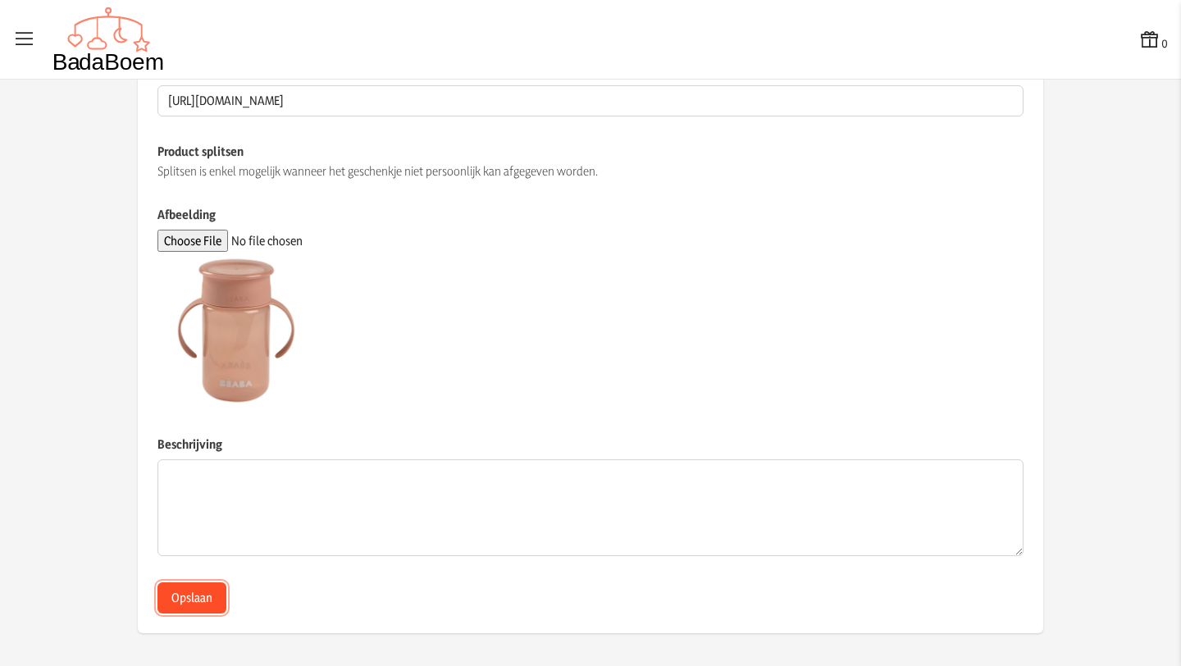
click at [194, 599] on button "Opslaan" at bounding box center [191, 597] width 69 height 31
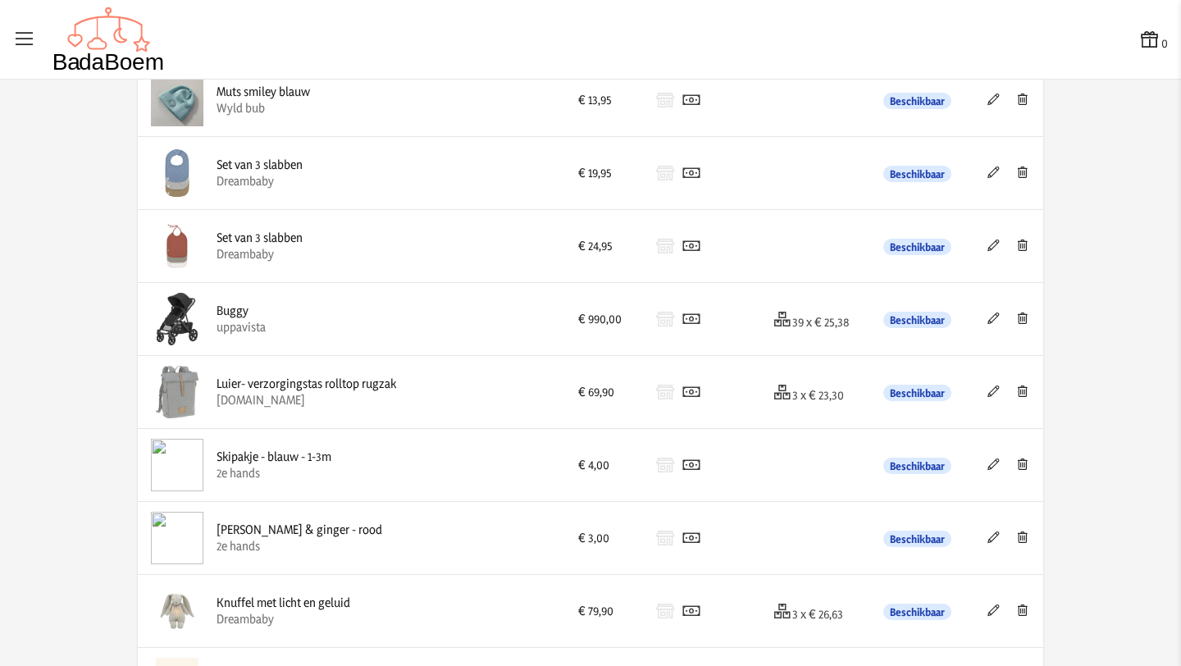
scroll to position [647, 0]
click at [451, 464] on div "Skipakje - blauw - 1-3m 2e hands" at bounding box center [351, 463] width 401 height 52
drag, startPoint x: 451, startPoint y: 464, endPoint x: 11, endPoint y: 612, distance: 464.6
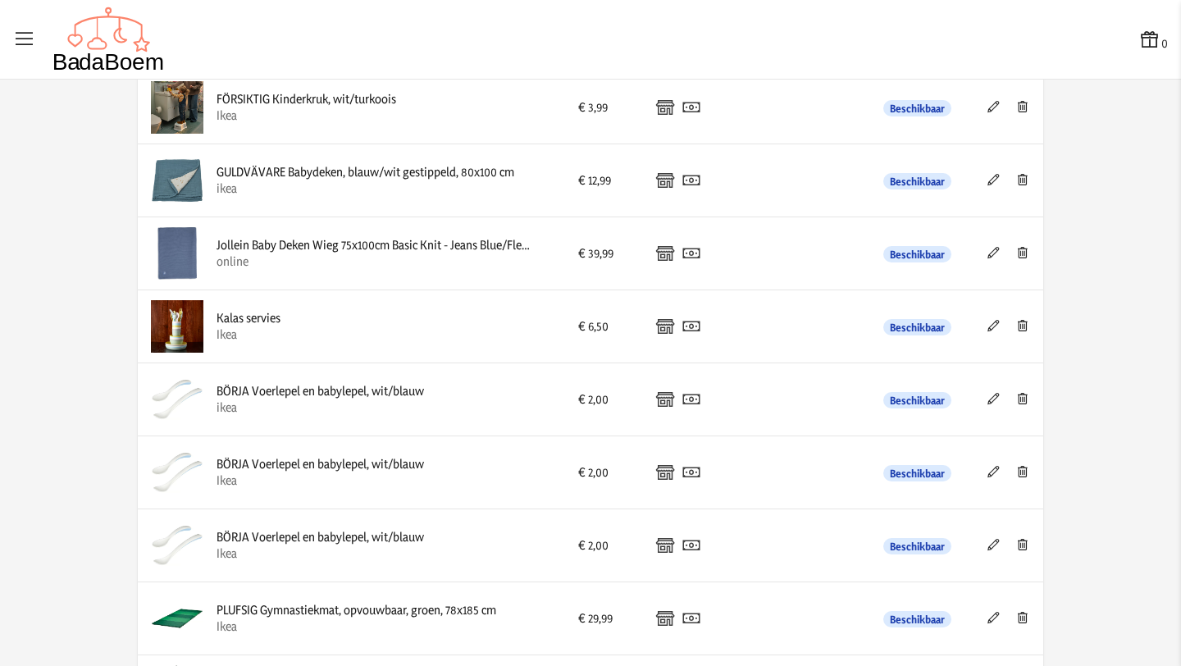
scroll to position [2757, 0]
click at [187, 325] on img at bounding box center [177, 325] width 52 height 52
click at [991, 322] on icon at bounding box center [994, 323] width 16 height 11
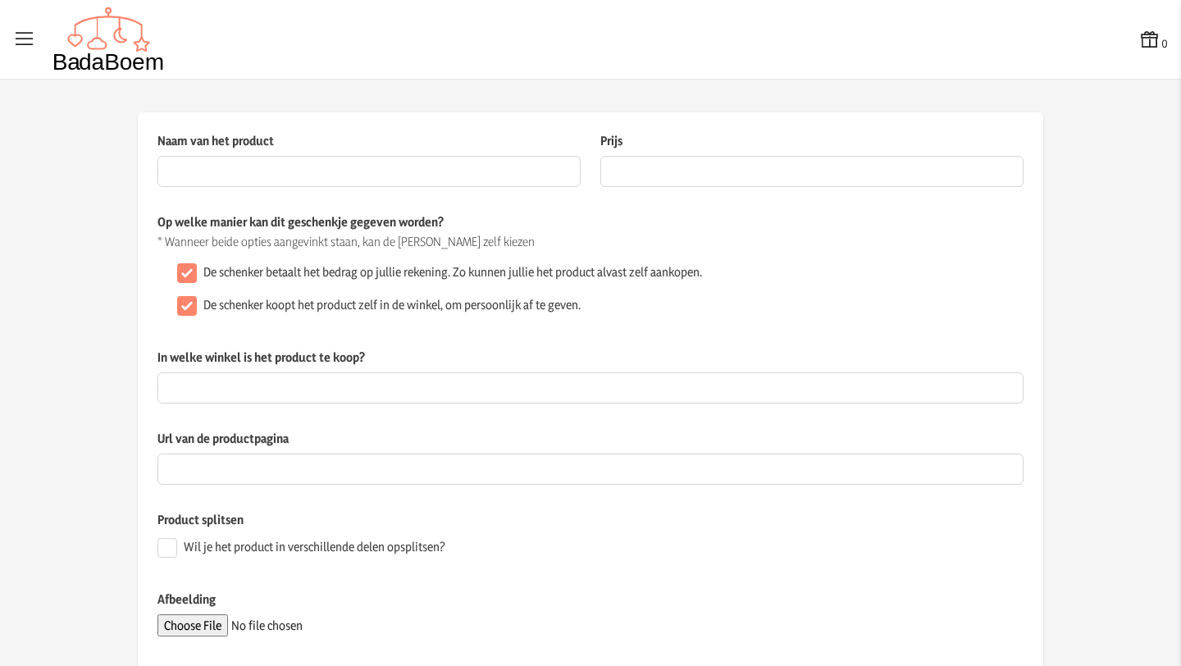
type input "Kalas servies"
type input "6.5"
type input "Ikea"
type input "[URL][DOMAIN_NAME]"
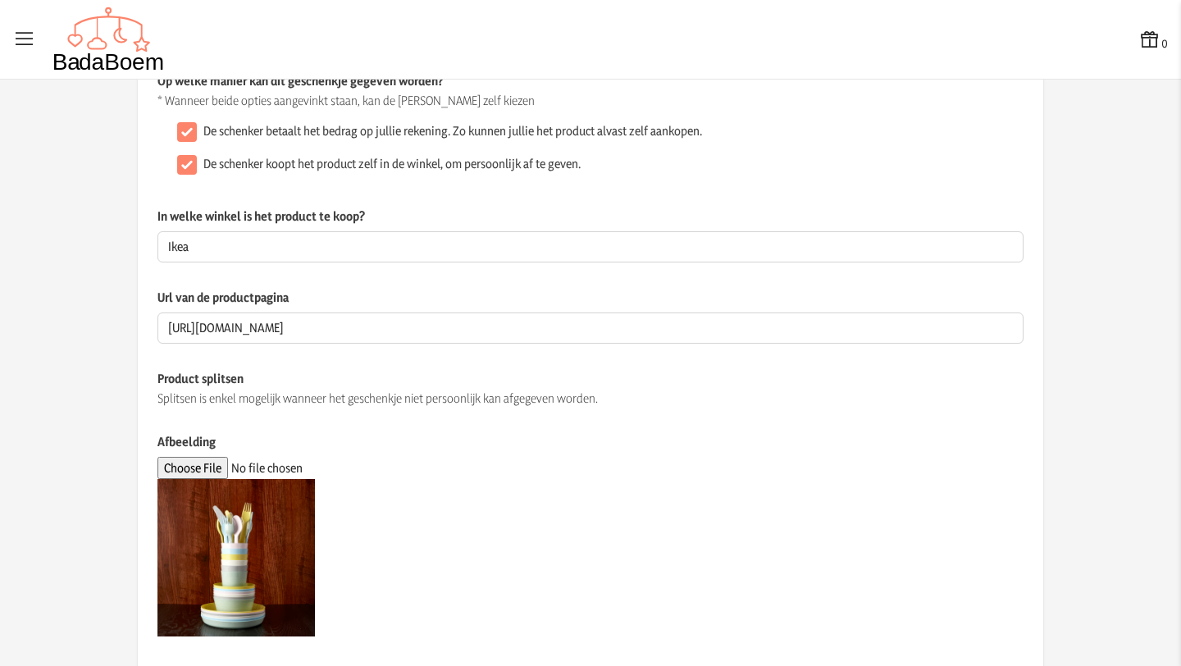
scroll to position [126, 0]
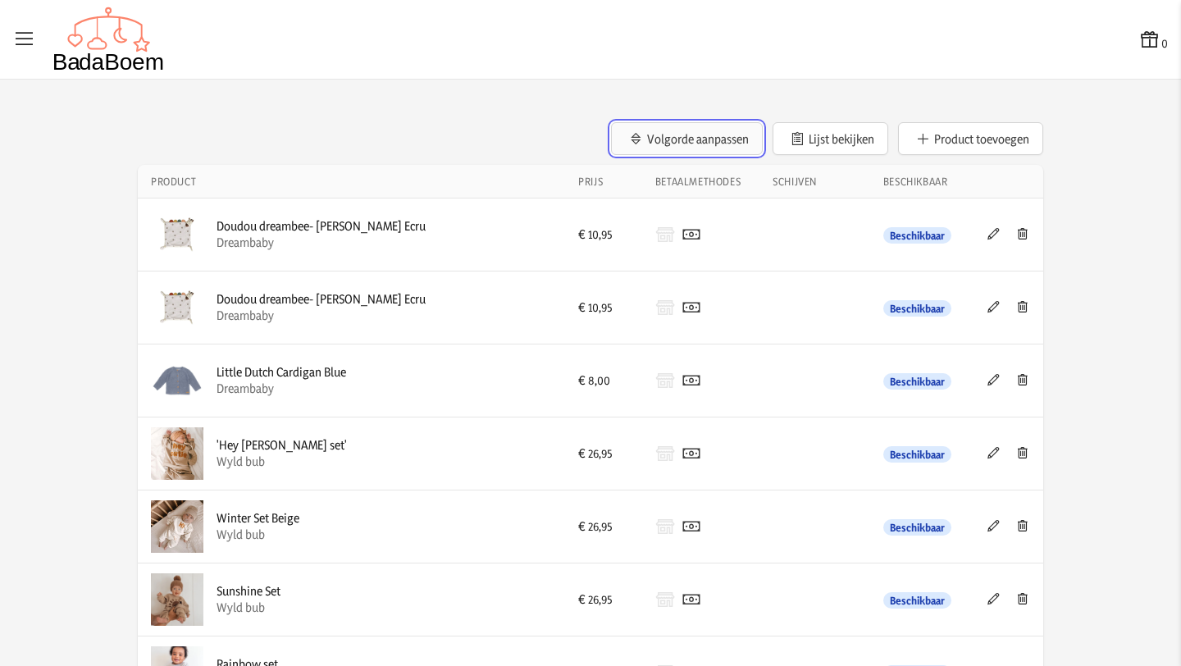
click at [637, 135] on icon "button" at bounding box center [636, 138] width 16 height 11
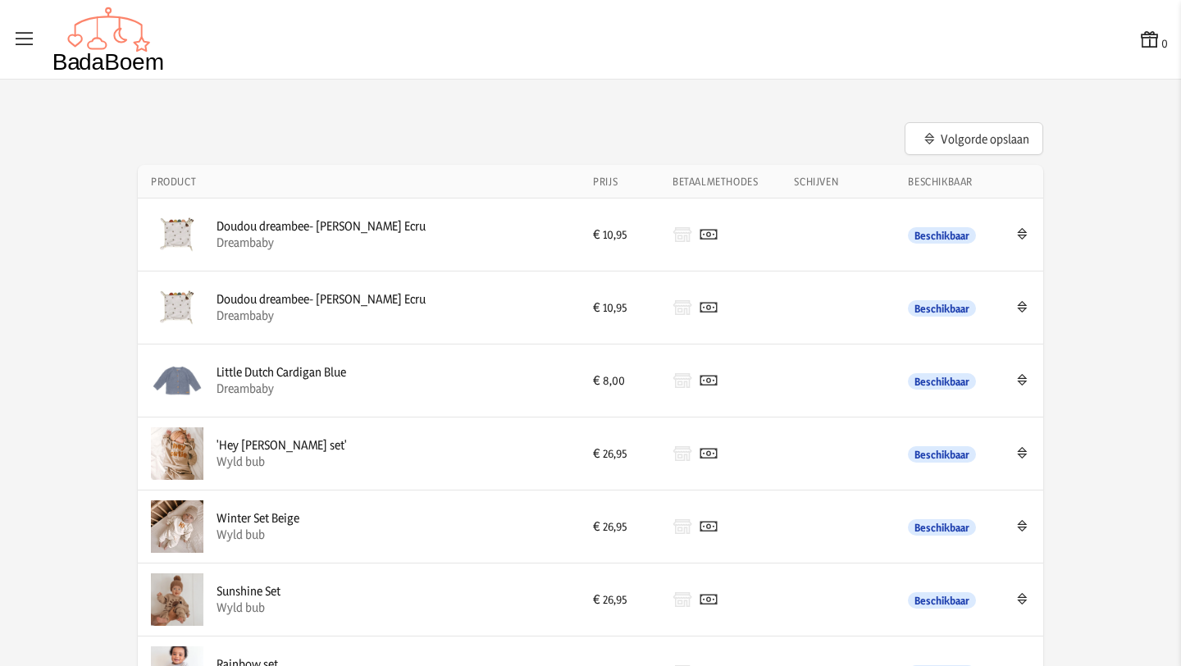
click at [1023, 231] on icon at bounding box center [1023, 233] width 16 height 11
click at [1020, 234] on icon at bounding box center [1023, 233] width 16 height 11
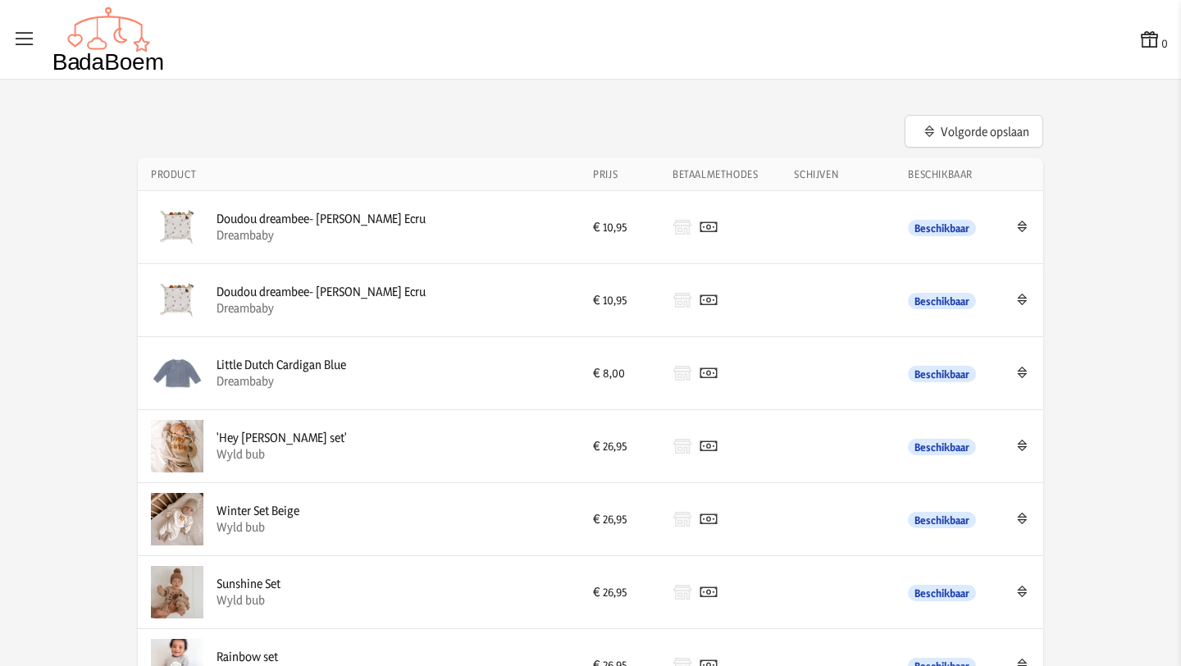
click at [1024, 223] on icon at bounding box center [1023, 226] width 16 height 11
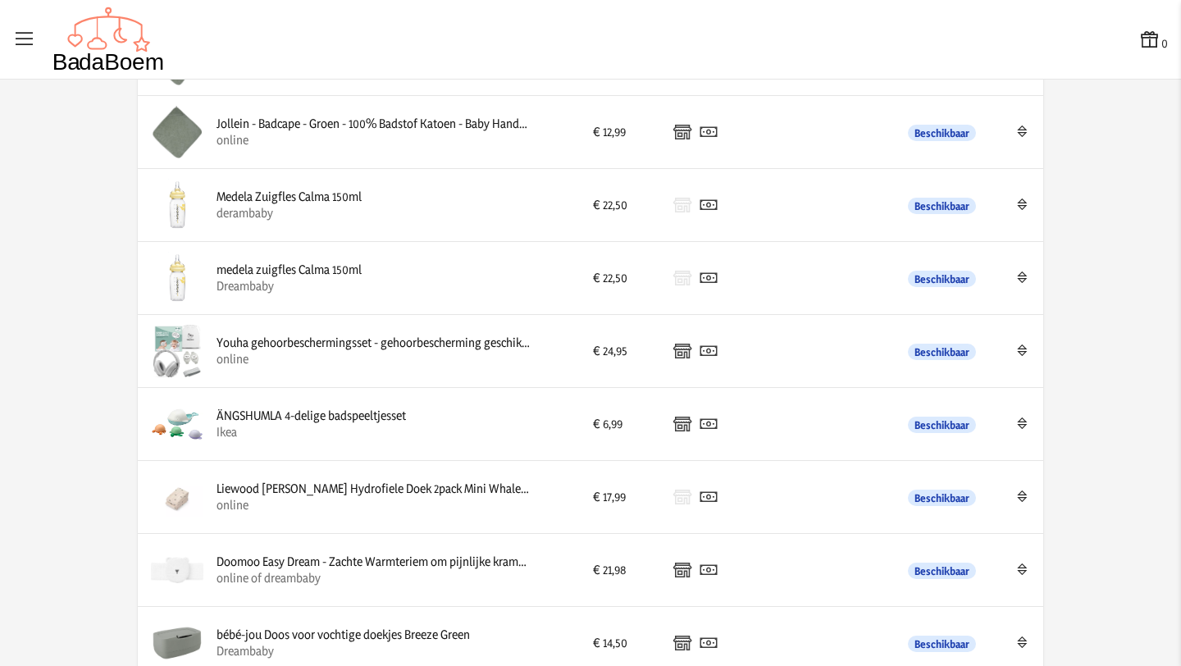
scroll to position [3408, 0]
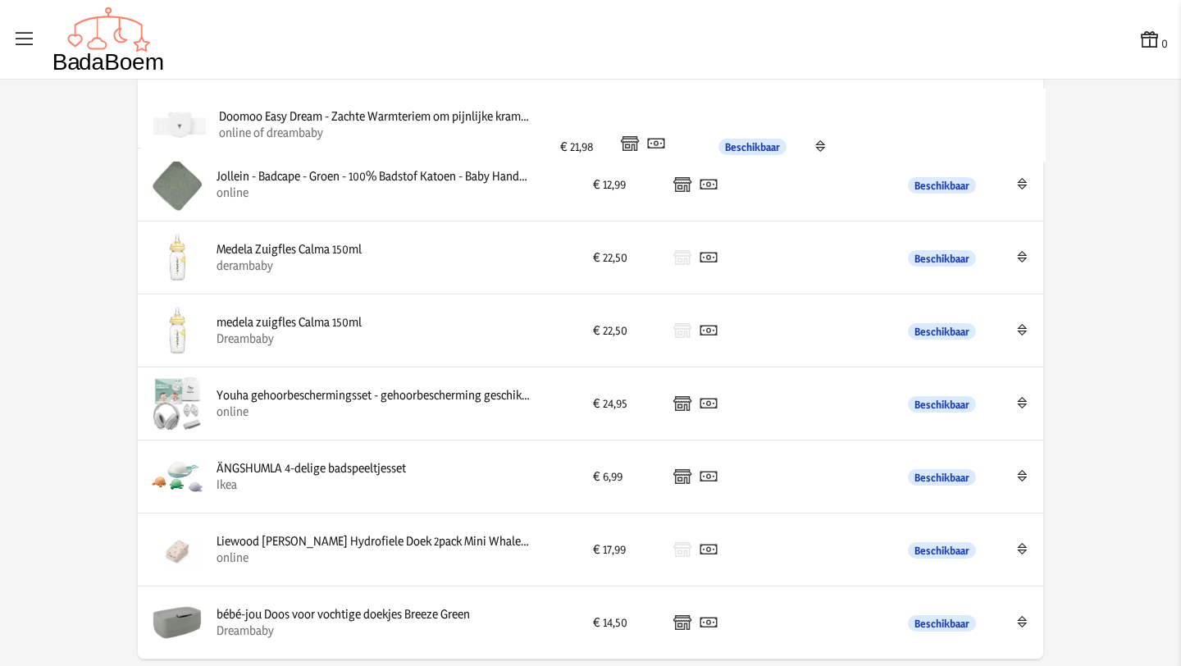
drag, startPoint x: 1016, startPoint y: 546, endPoint x: 1019, endPoint y: 121, distance: 424.9
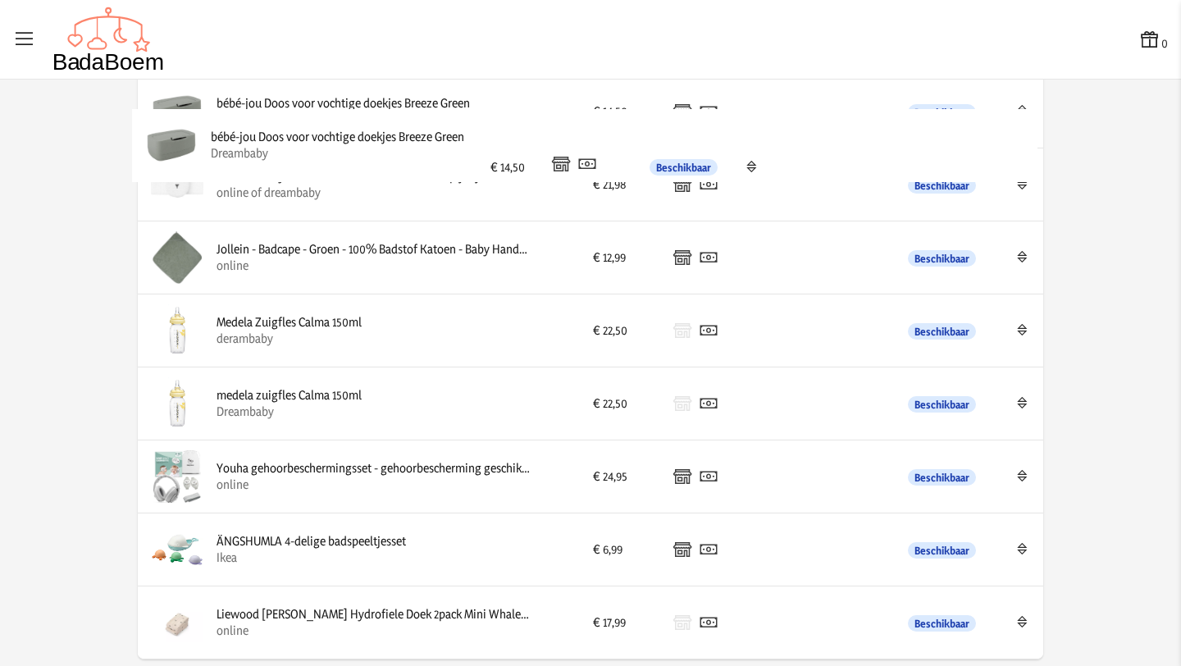
drag, startPoint x: 1011, startPoint y: 621, endPoint x: 1007, endPoint y: 142, distance: 479.1
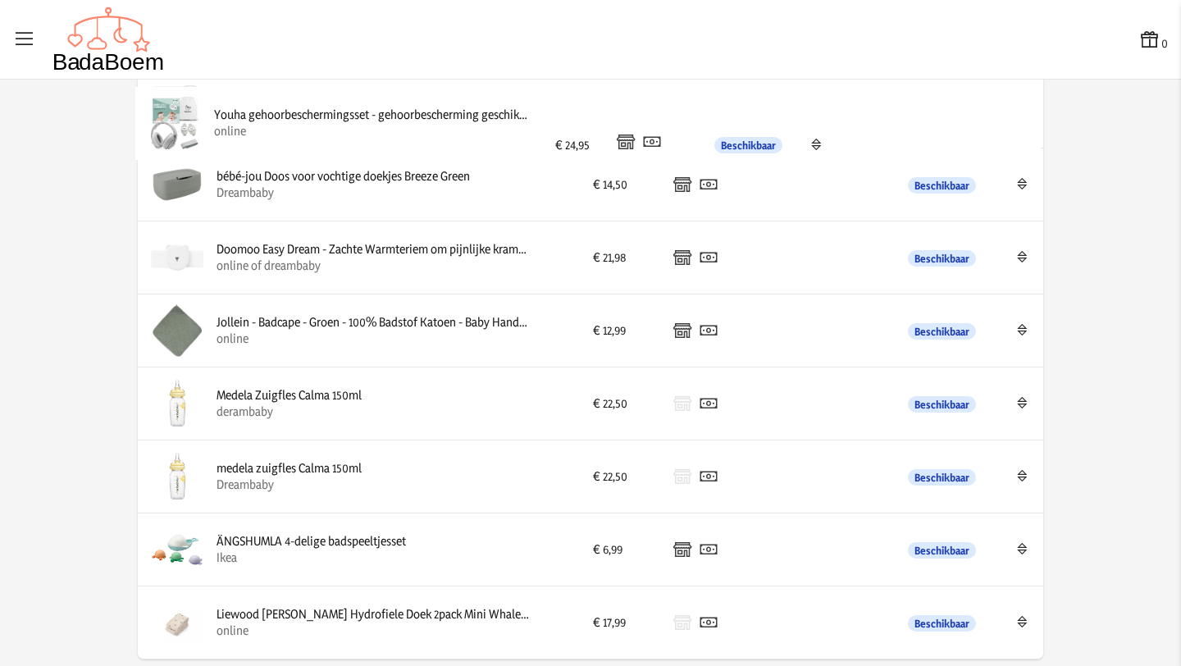
drag, startPoint x: 1025, startPoint y: 477, endPoint x: 1022, endPoint y: 123, distance: 353.6
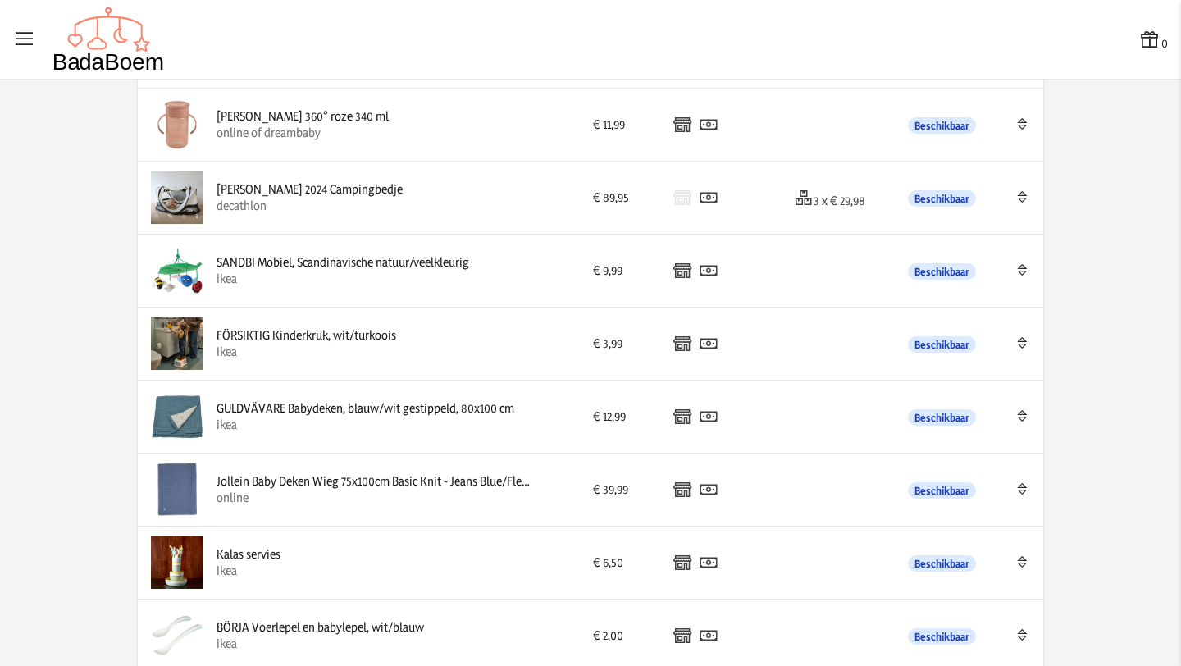
scroll to position [2517, 0]
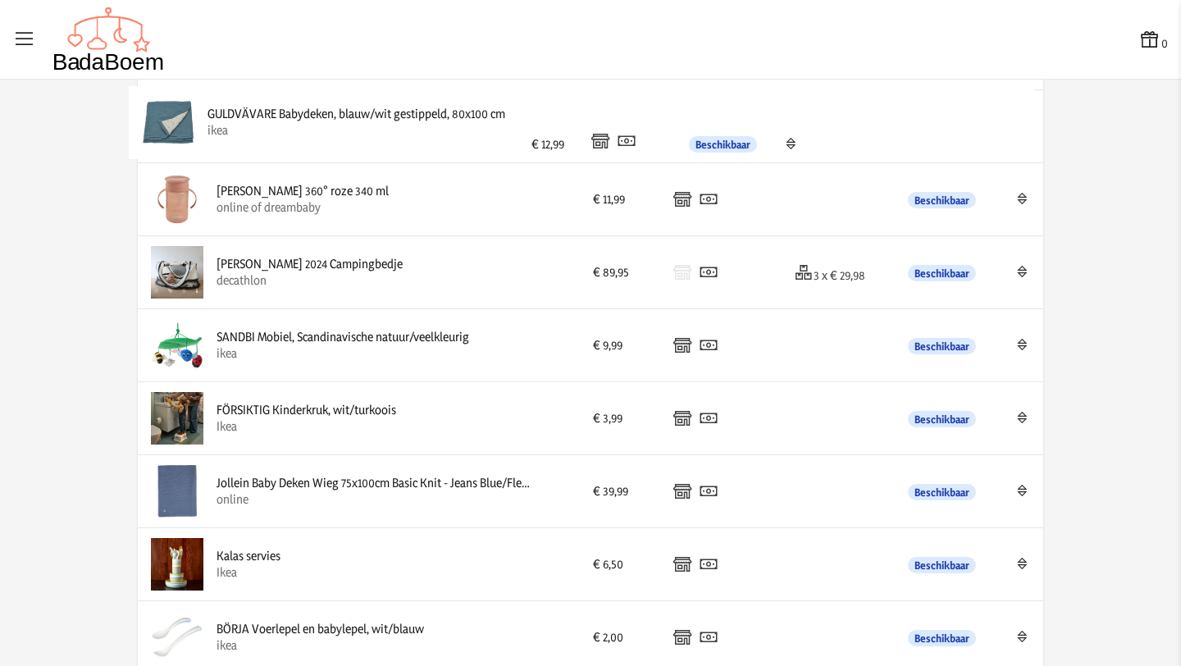
drag, startPoint x: 523, startPoint y: 427, endPoint x: 514, endPoint y: 130, distance: 296.3
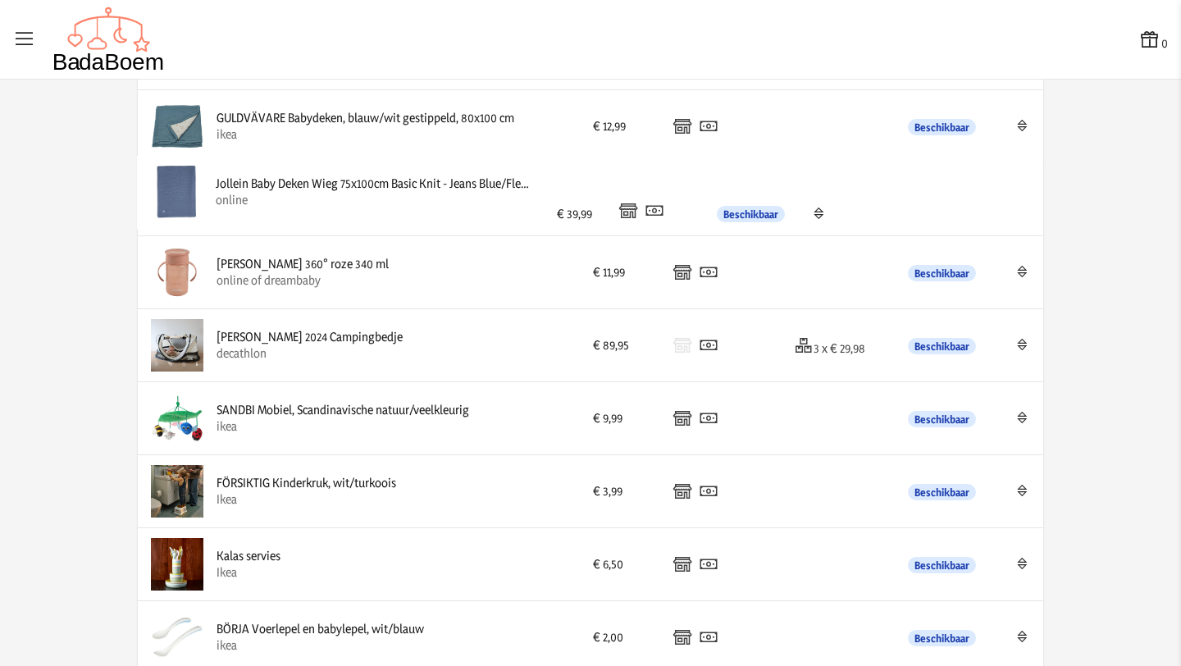
drag, startPoint x: 397, startPoint y: 495, endPoint x: 396, endPoint y: 195, distance: 299.4
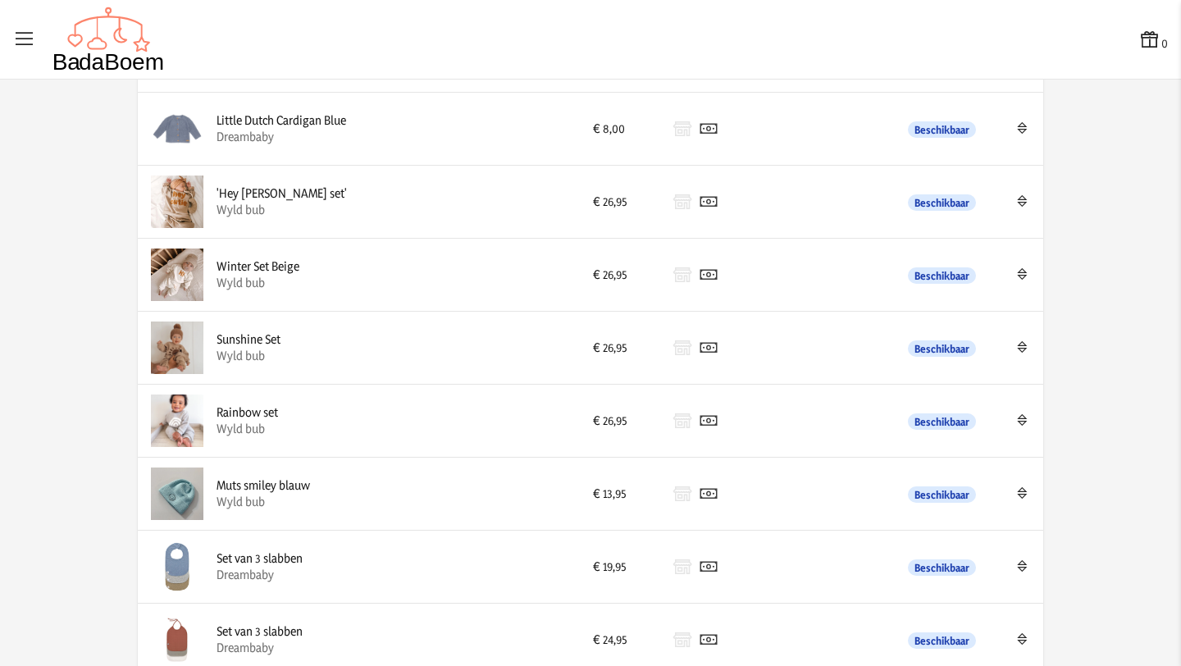
scroll to position [254, 0]
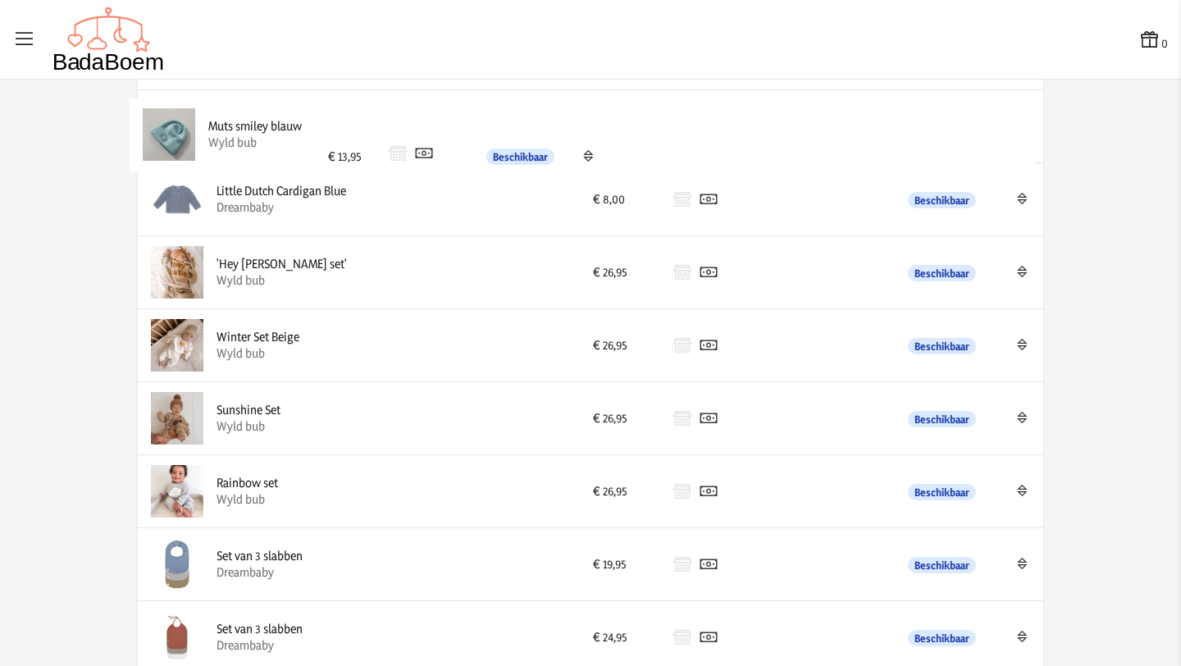
drag, startPoint x: 338, startPoint y: 491, endPoint x: 330, endPoint y: 135, distance: 356.9
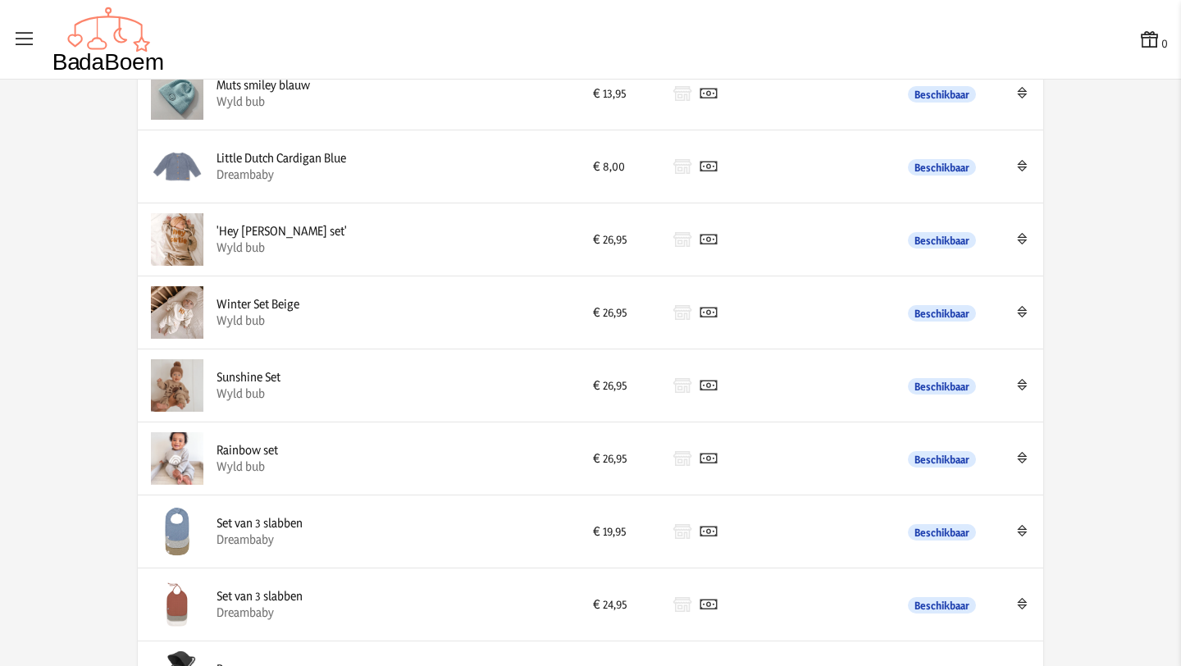
scroll to position [293, 0]
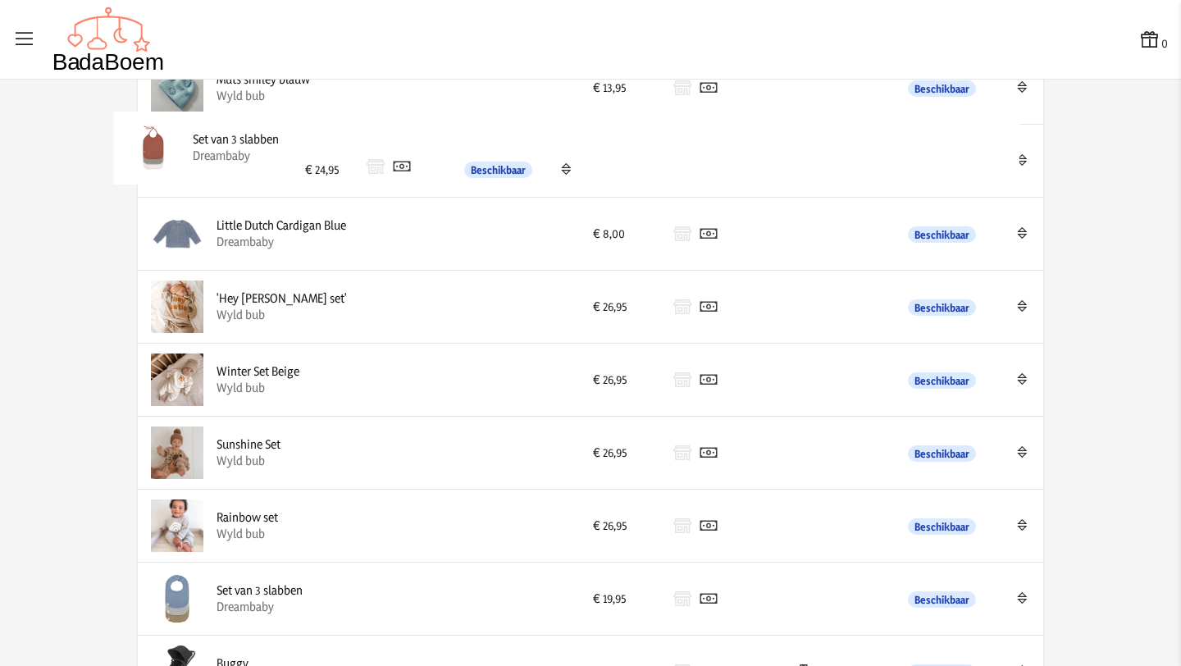
drag, startPoint x: 331, startPoint y: 586, endPoint x: 307, endPoint y: 135, distance: 451.8
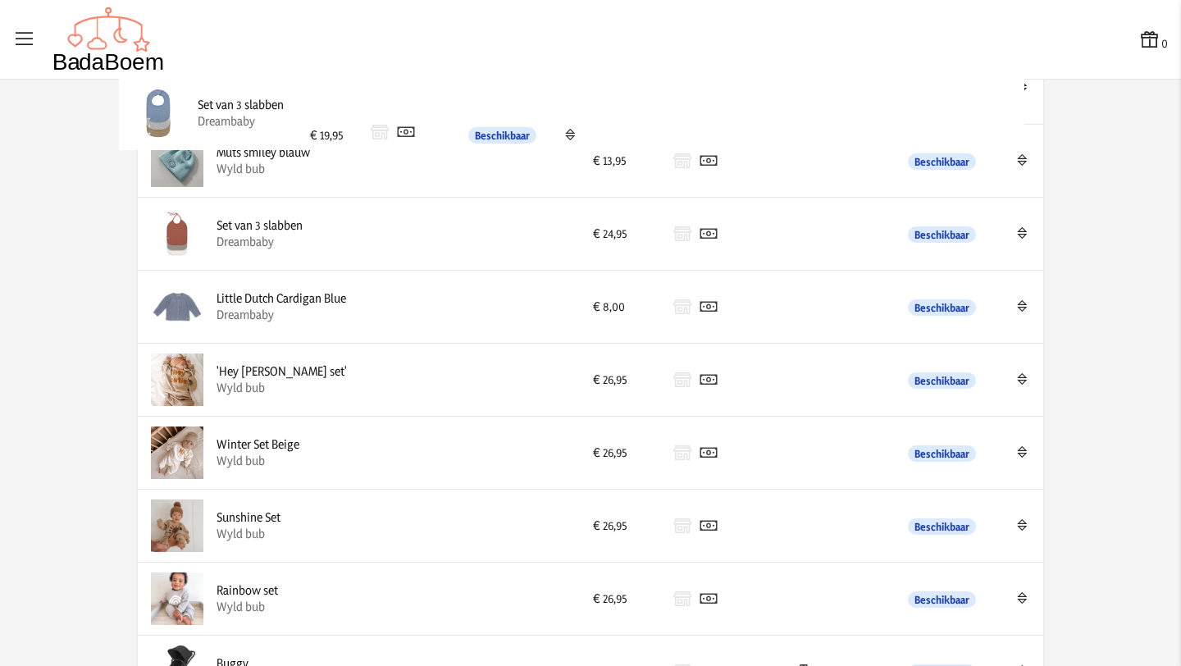
drag, startPoint x: 333, startPoint y: 607, endPoint x: 314, endPoint y: 122, distance: 485.2
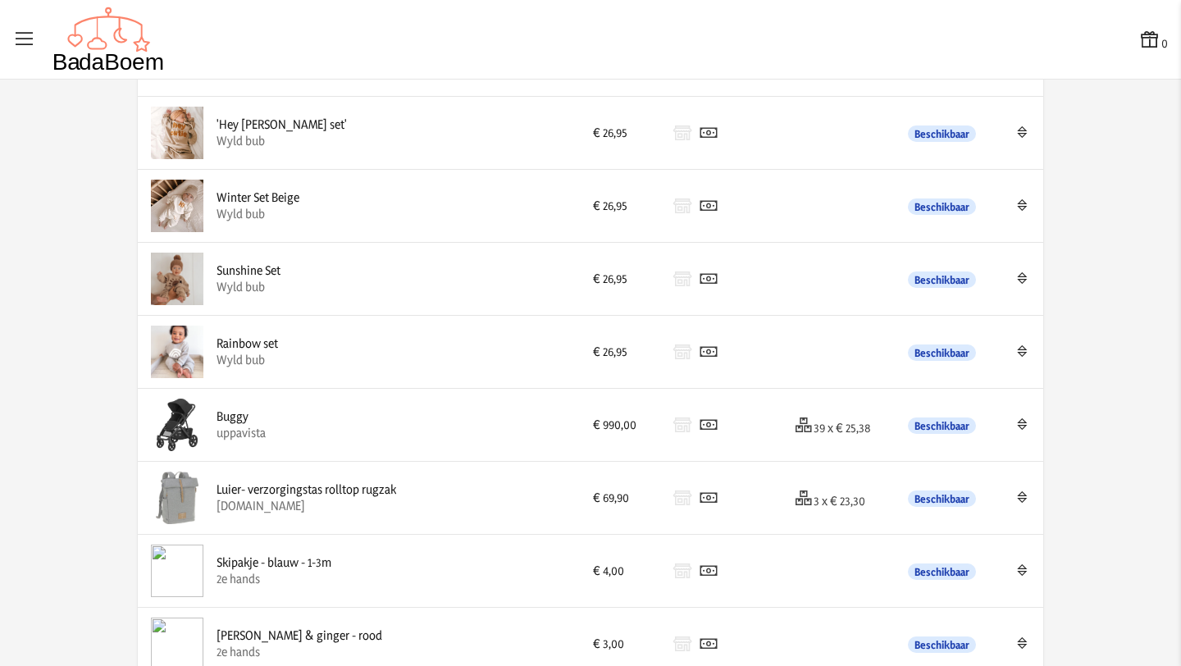
scroll to position [541, 0]
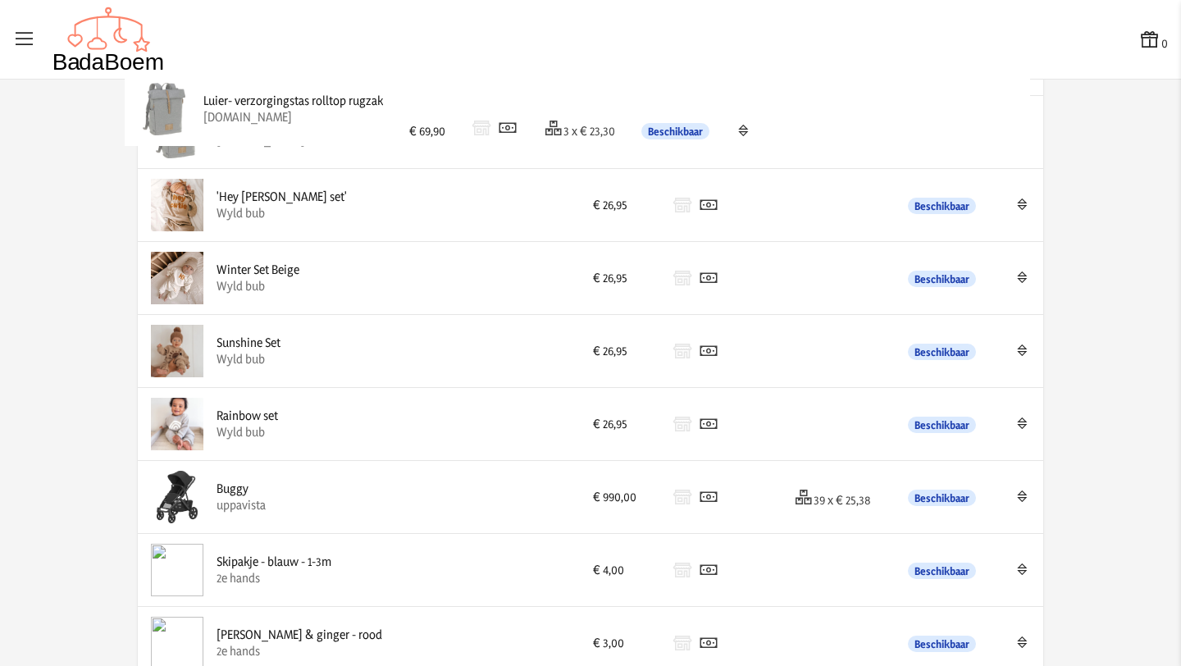
drag, startPoint x: 345, startPoint y: 501, endPoint x: 331, endPoint y: 113, distance: 388.2
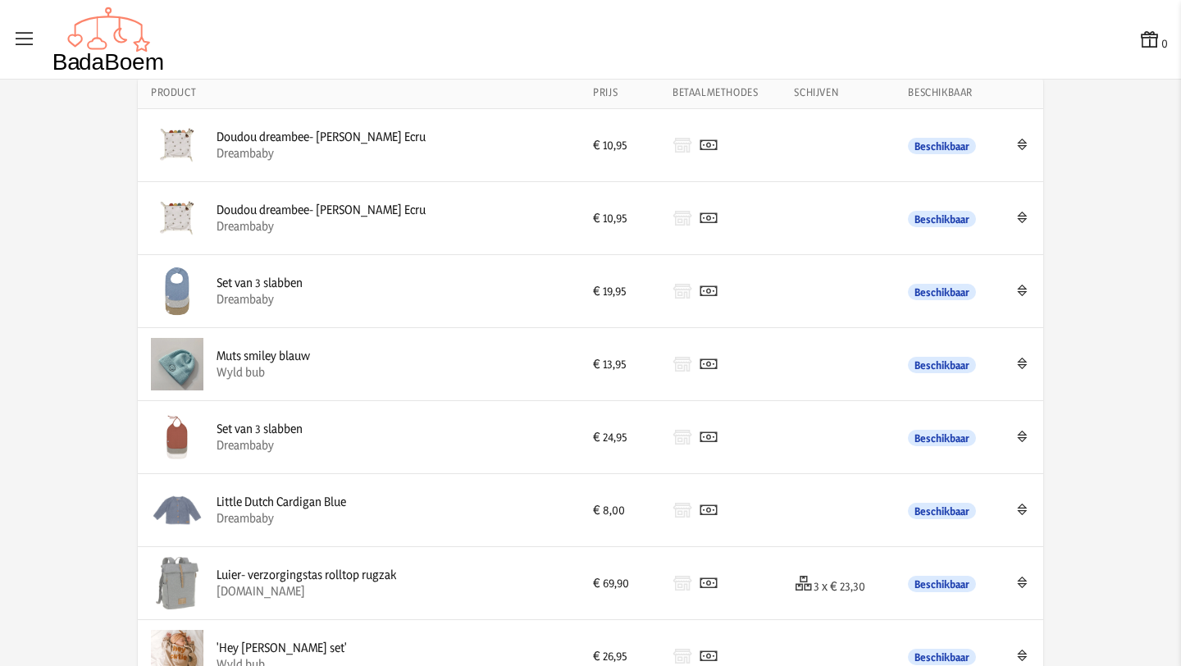
scroll to position [0, 0]
